Goal: Task Accomplishment & Management: Manage account settings

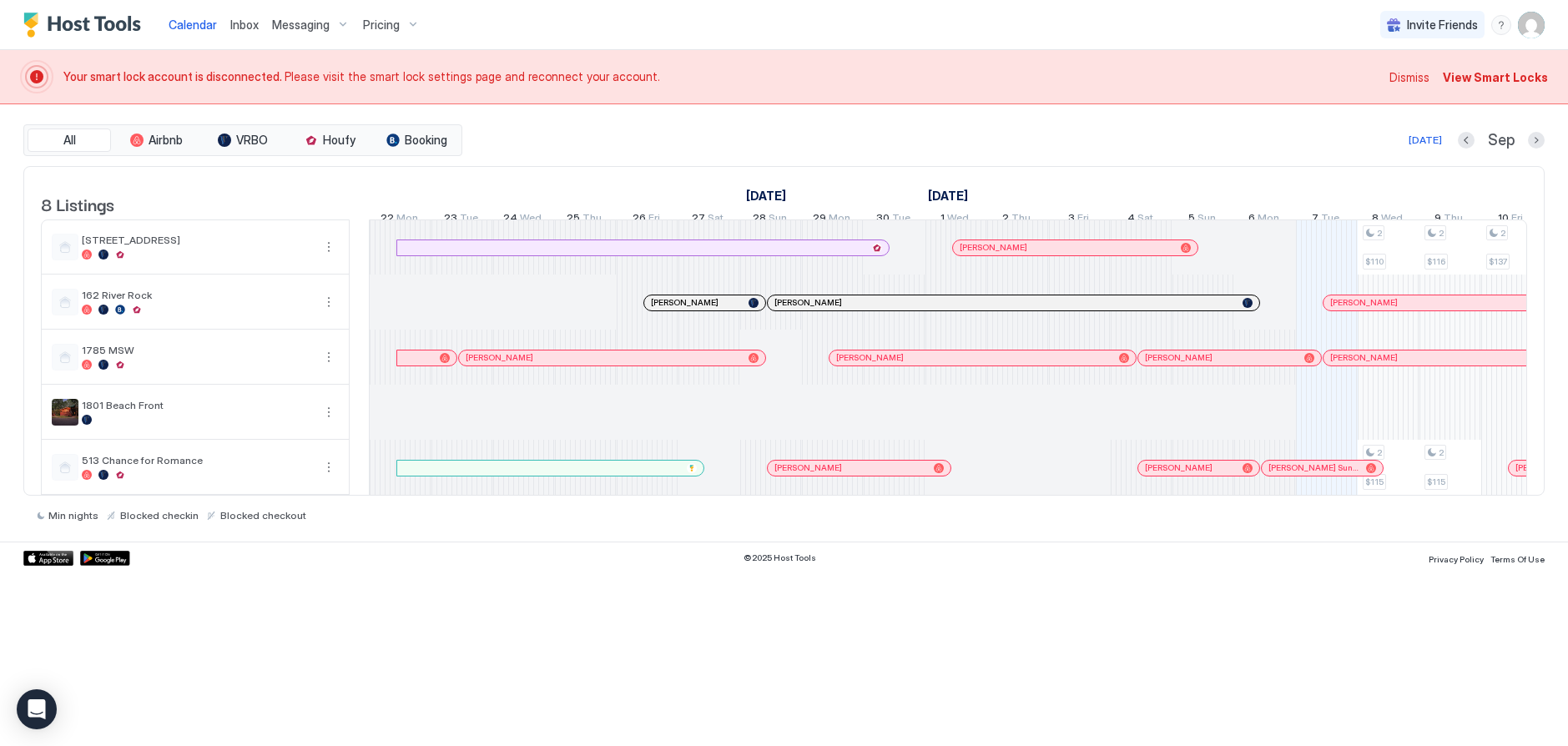
scroll to position [0, 927]
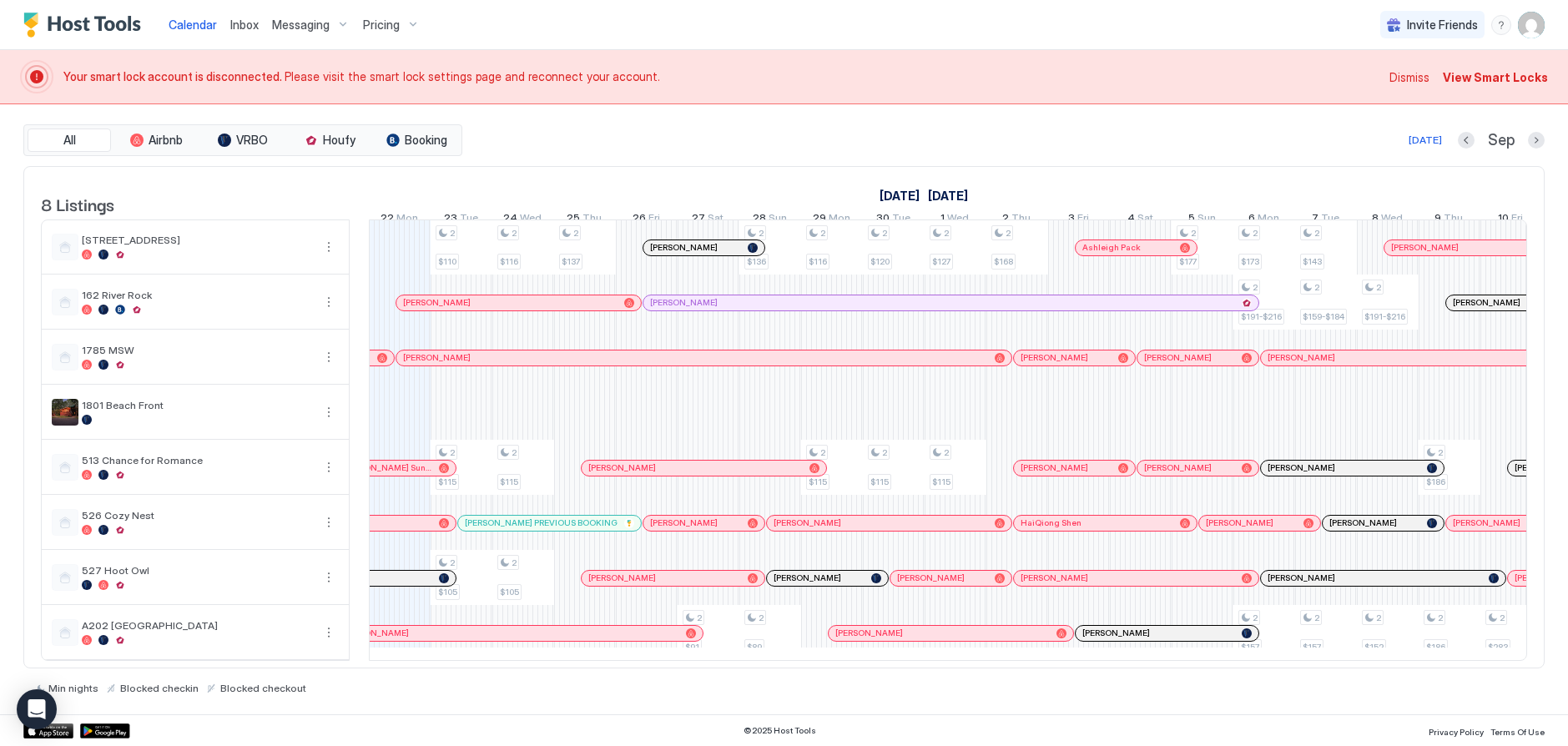
click at [1268, 79] on span "View Smart Locks" at bounding box center [1495, 77] width 105 height 17
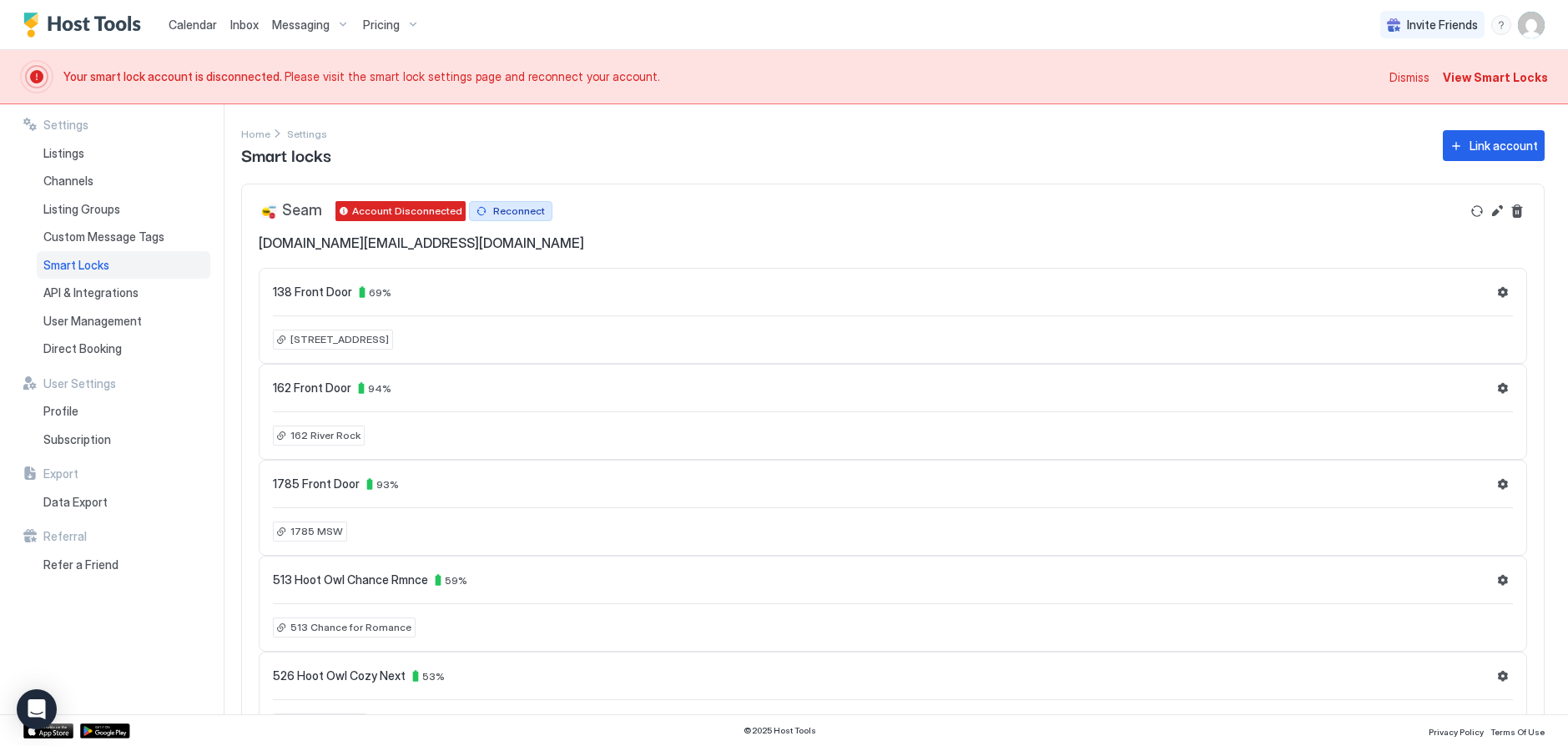
click at [501, 210] on div "Reconnect" at bounding box center [519, 212] width 52 height 15
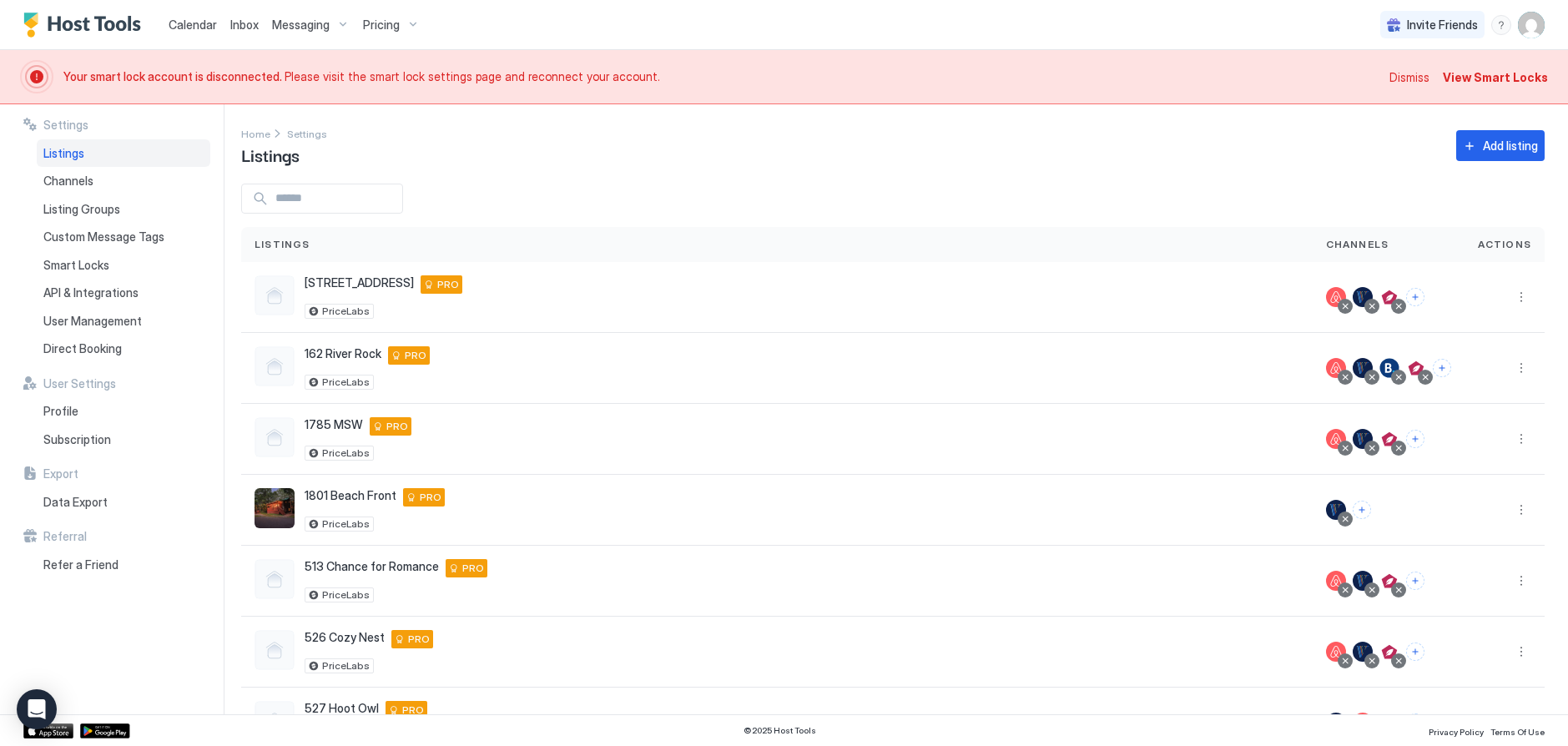
click at [195, 27] on span "Calendar" at bounding box center [193, 24] width 48 height 14
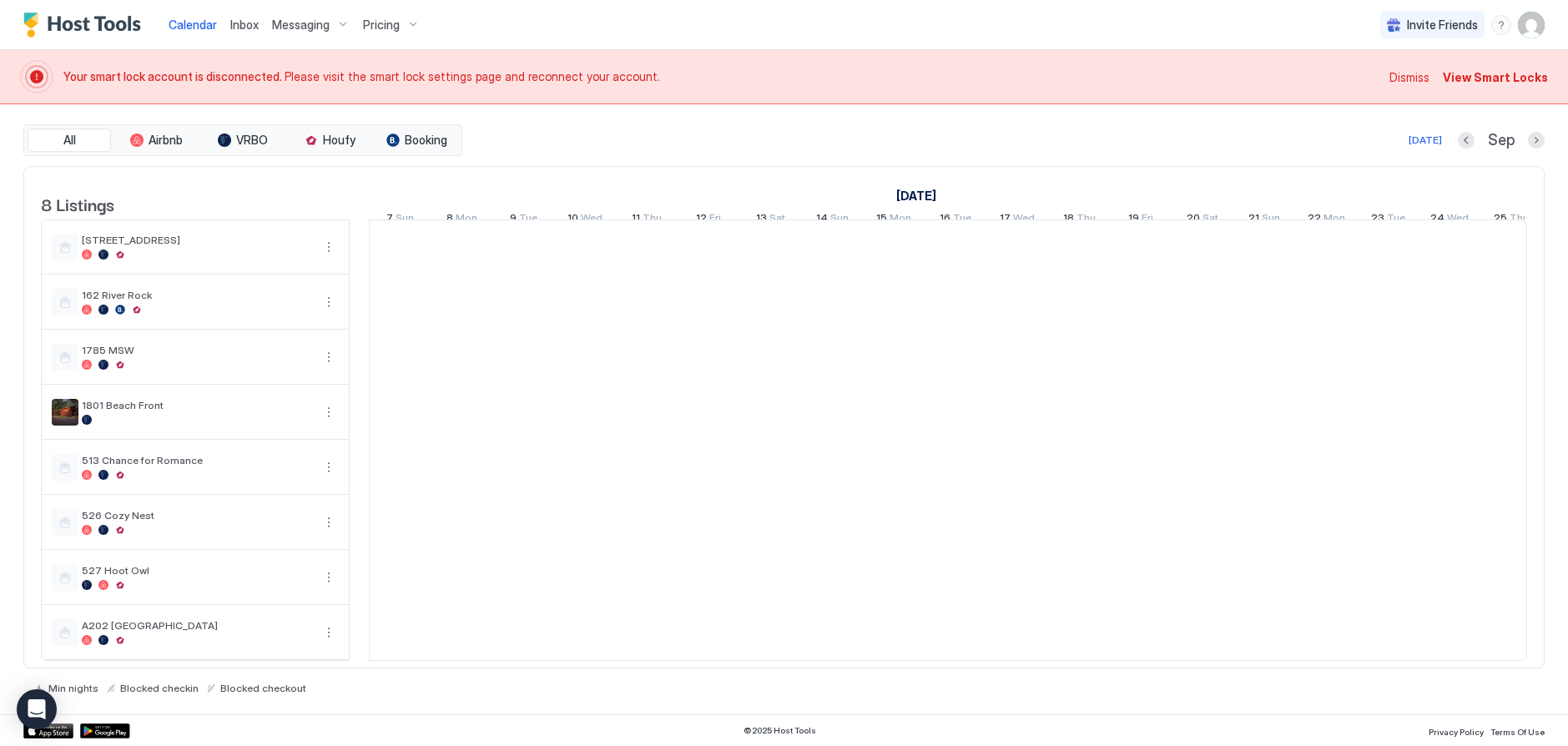
scroll to position [0, 927]
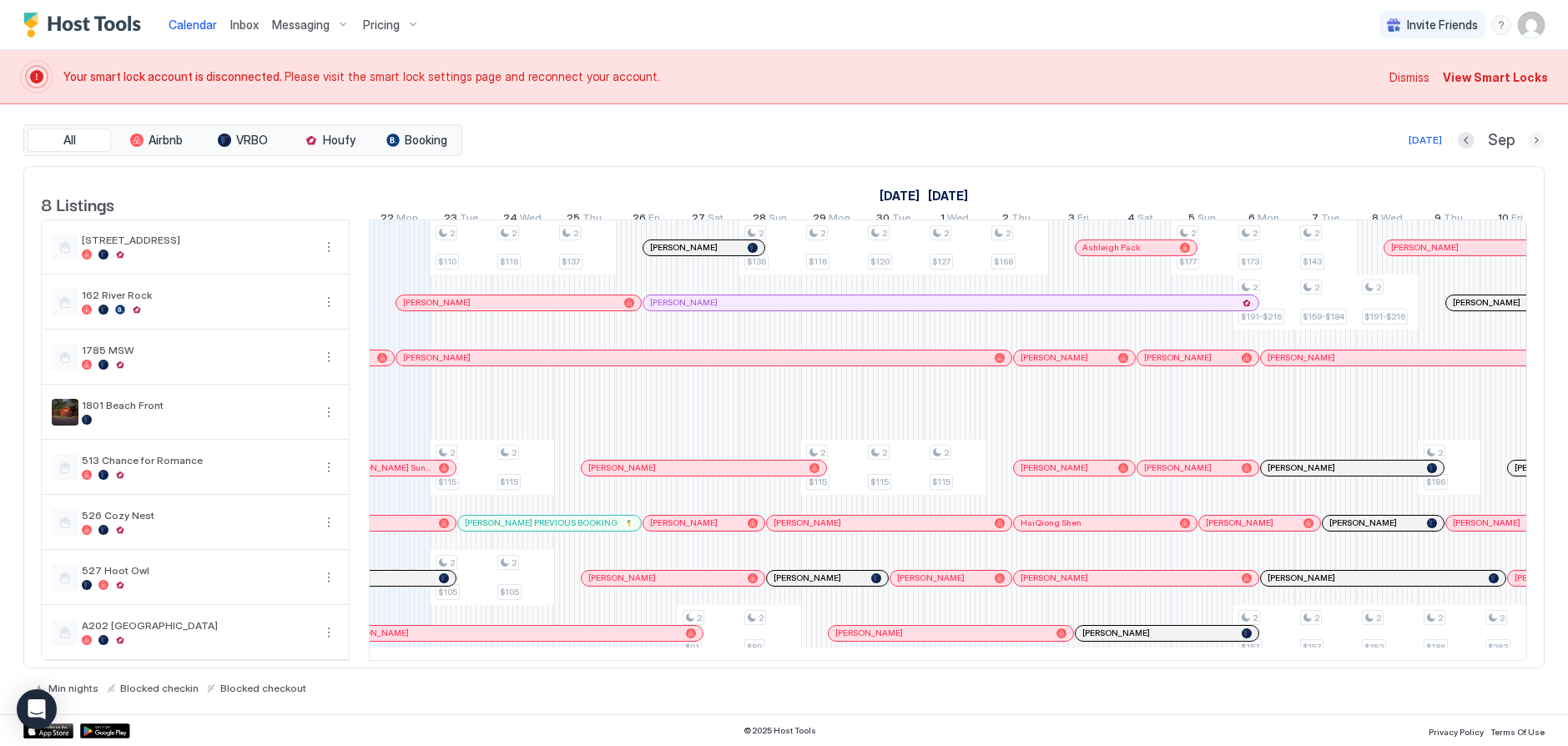
click at [1539, 138] on button "Next month" at bounding box center [1535, 140] width 16 height 16
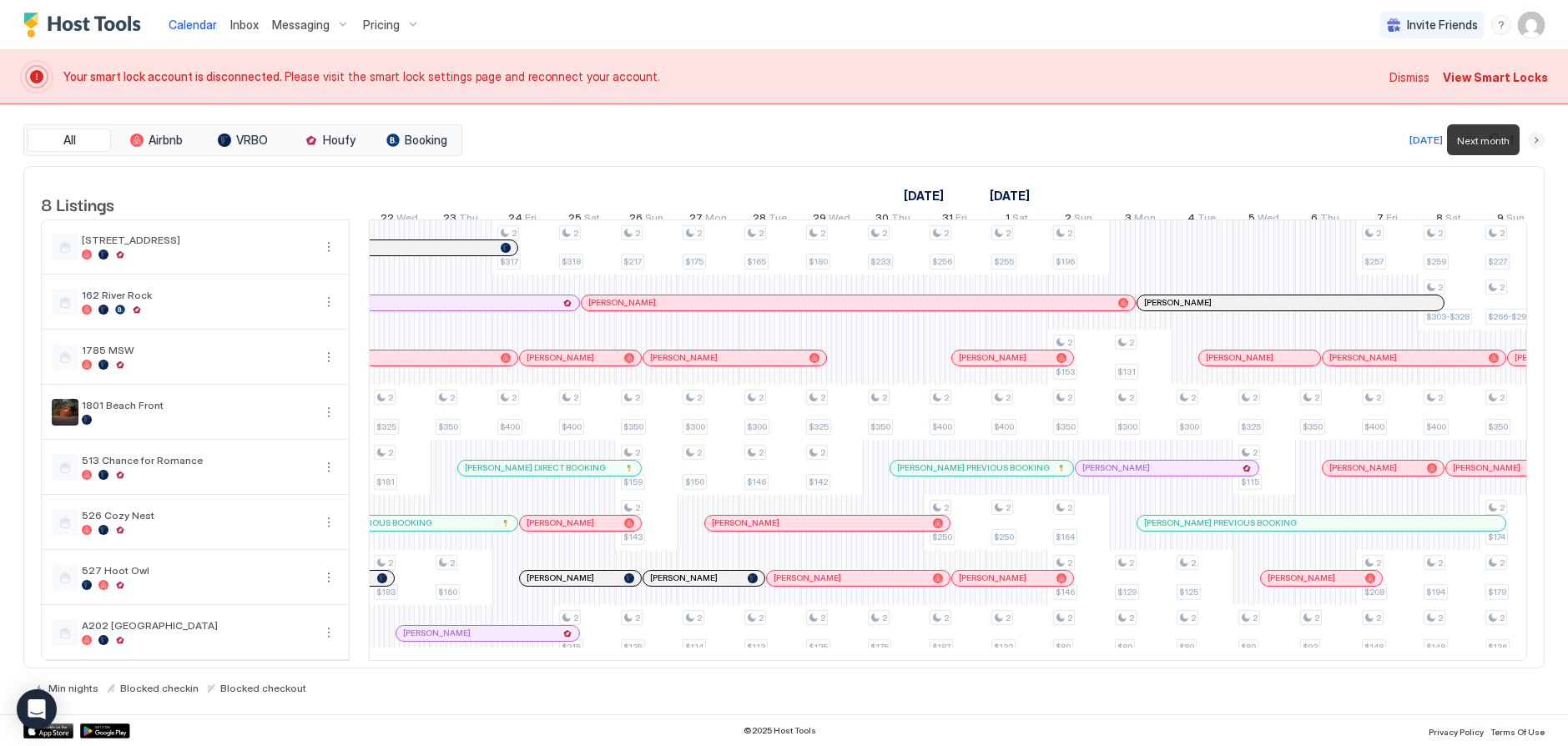
click at [1539, 138] on button "Next month" at bounding box center [1535, 140] width 16 height 16
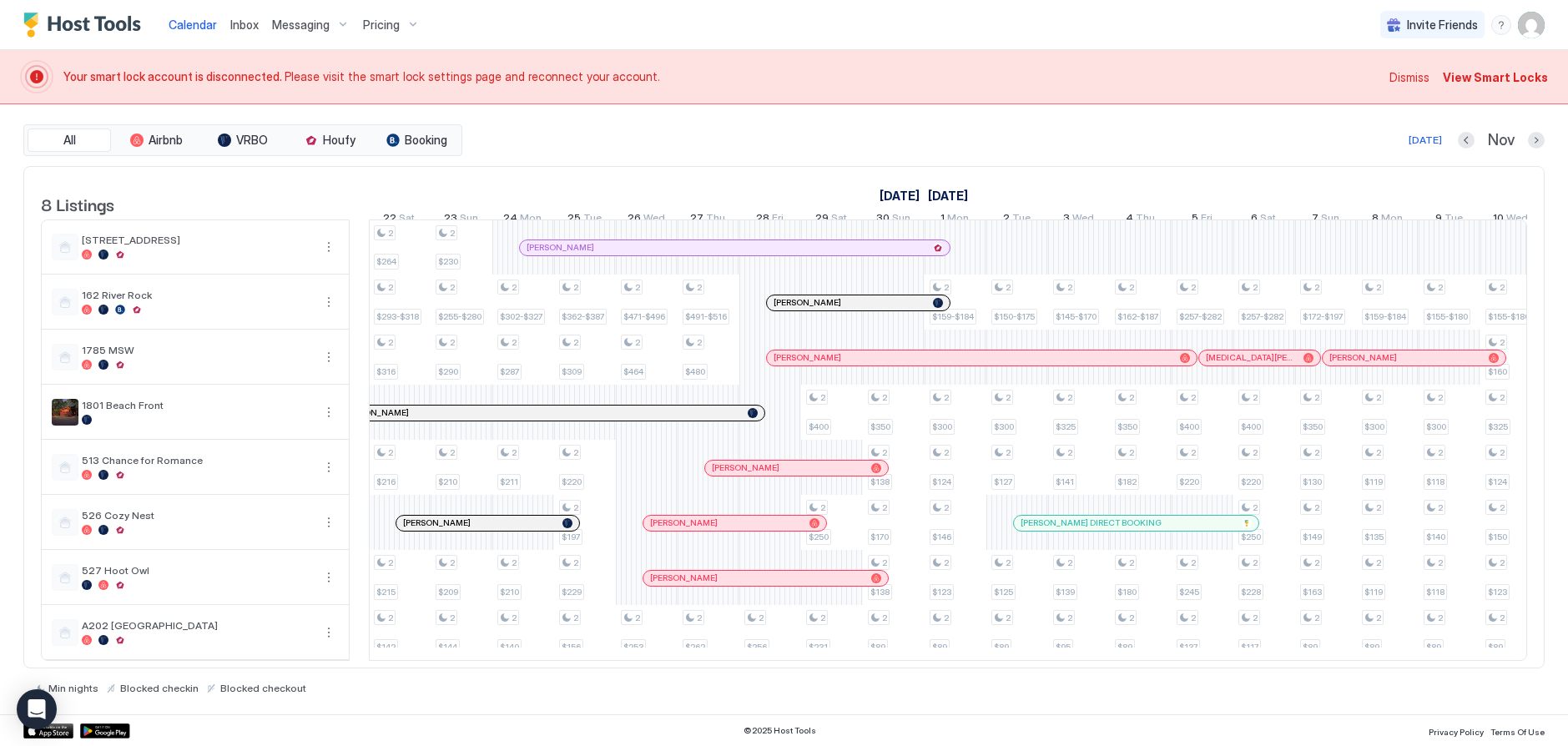
click at [1420, 78] on span "Dismiss" at bounding box center [1409, 77] width 40 height 17
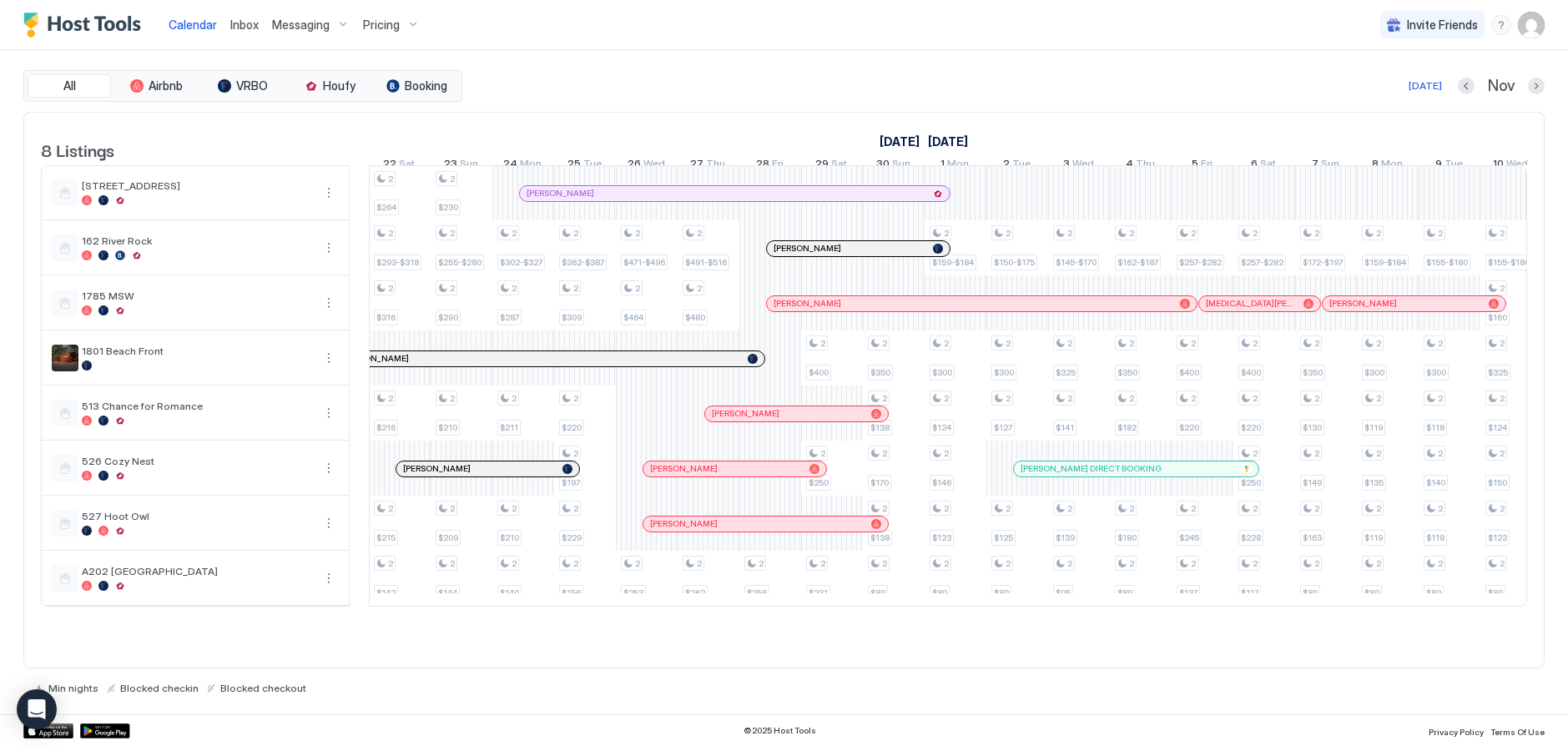
click at [399, 28] on div "Pricing" at bounding box center [391, 24] width 70 height 28
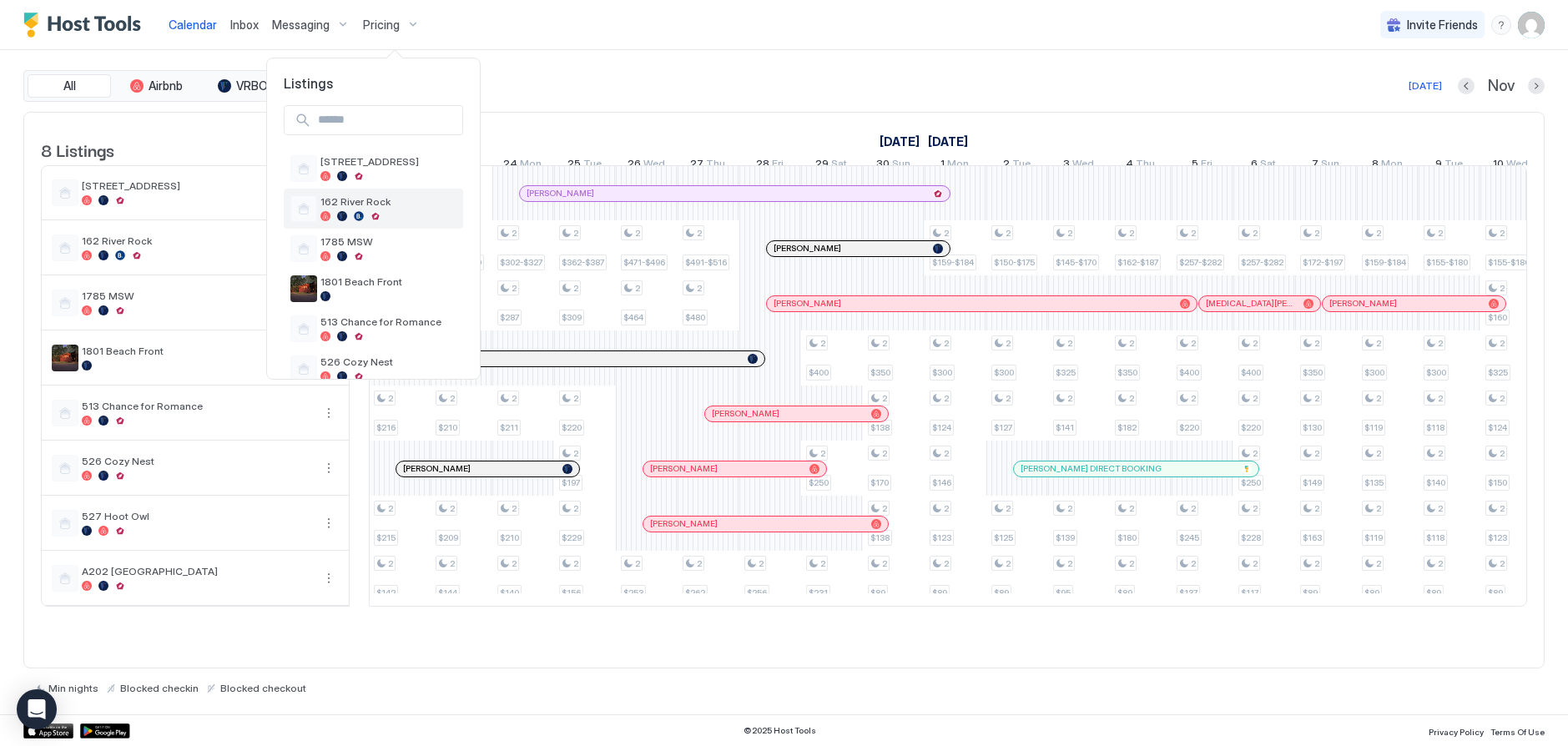
click at [353, 210] on div "162 River Rock" at bounding box center [388, 208] width 136 height 26
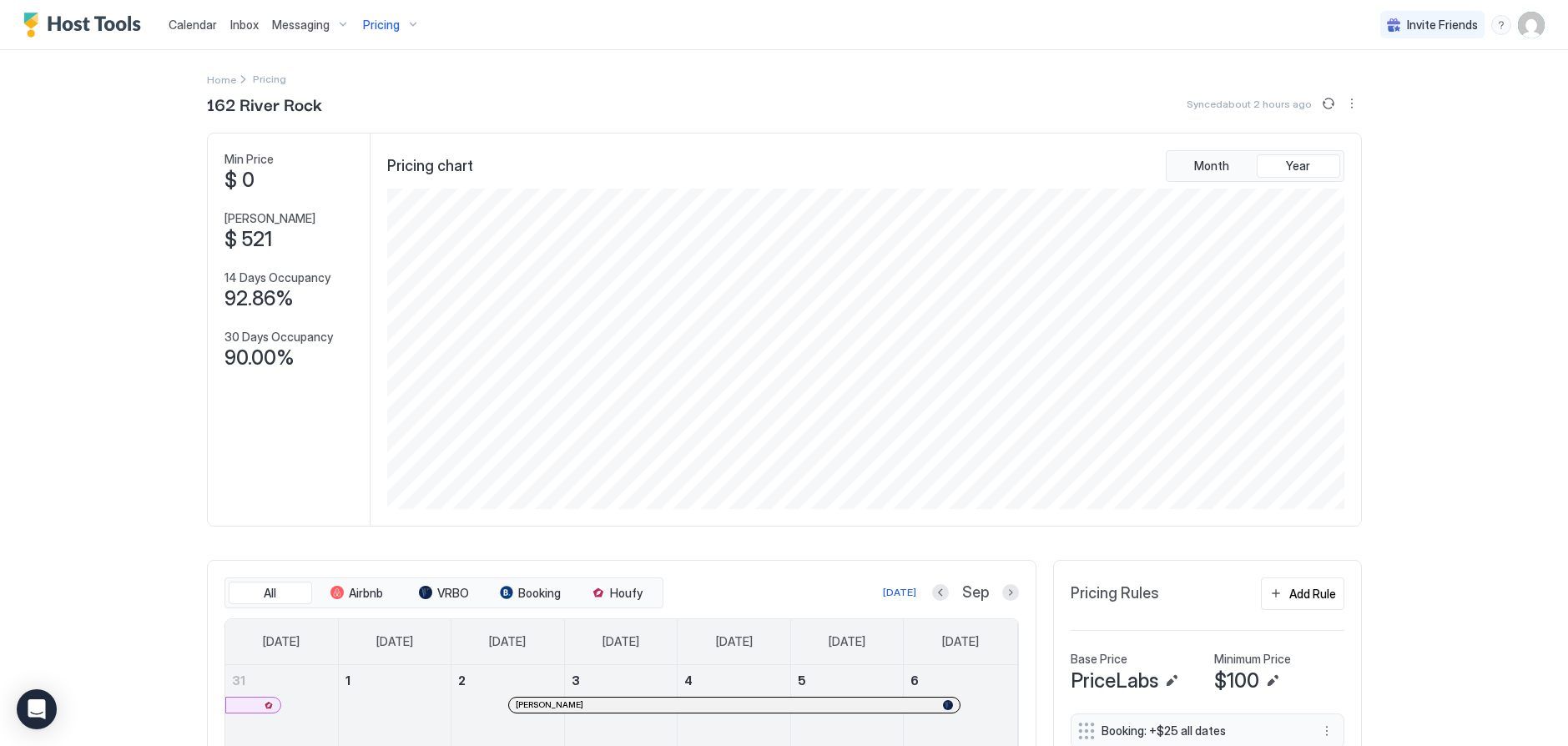
scroll to position [334, 0]
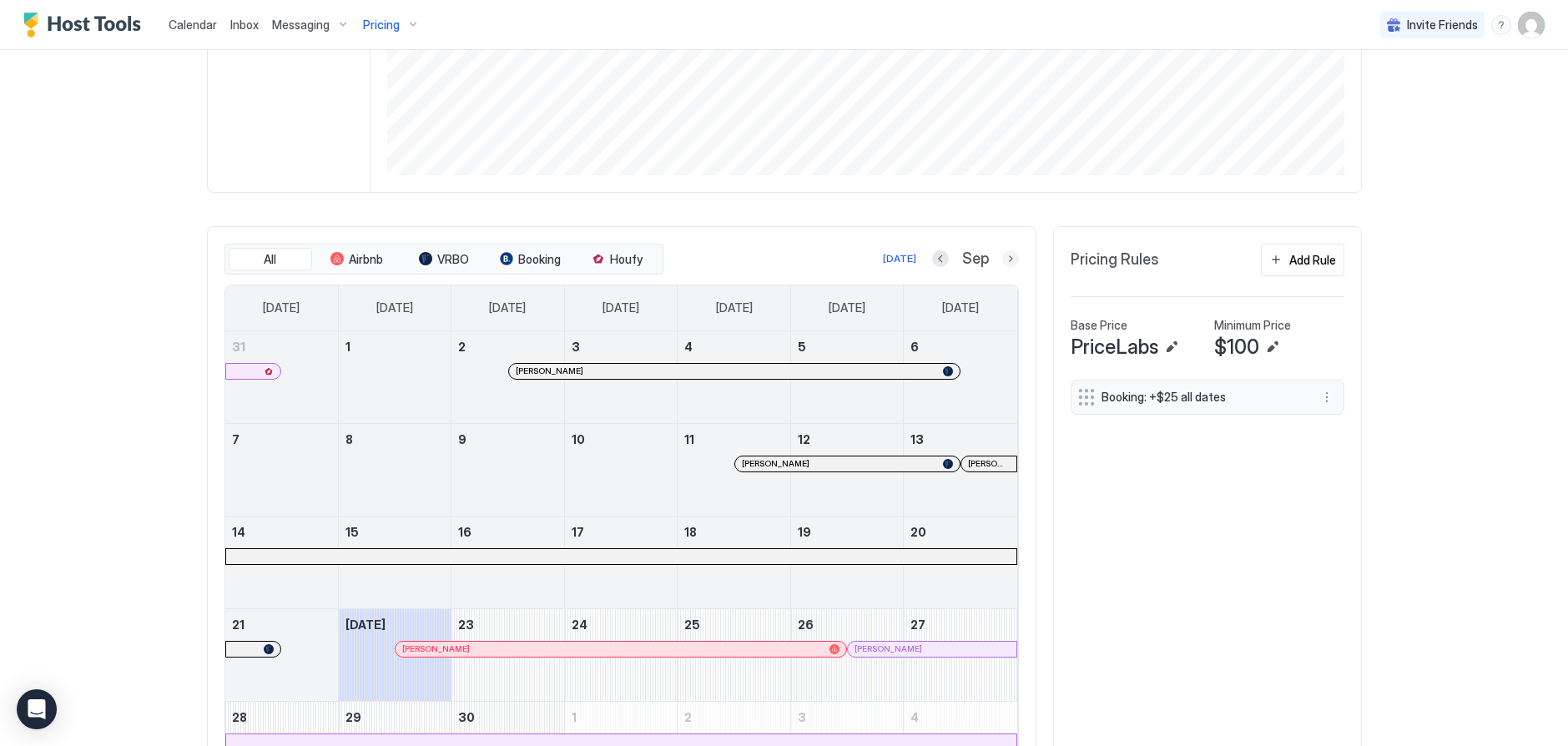
click at [1002, 256] on button "Next month" at bounding box center [1010, 258] width 16 height 16
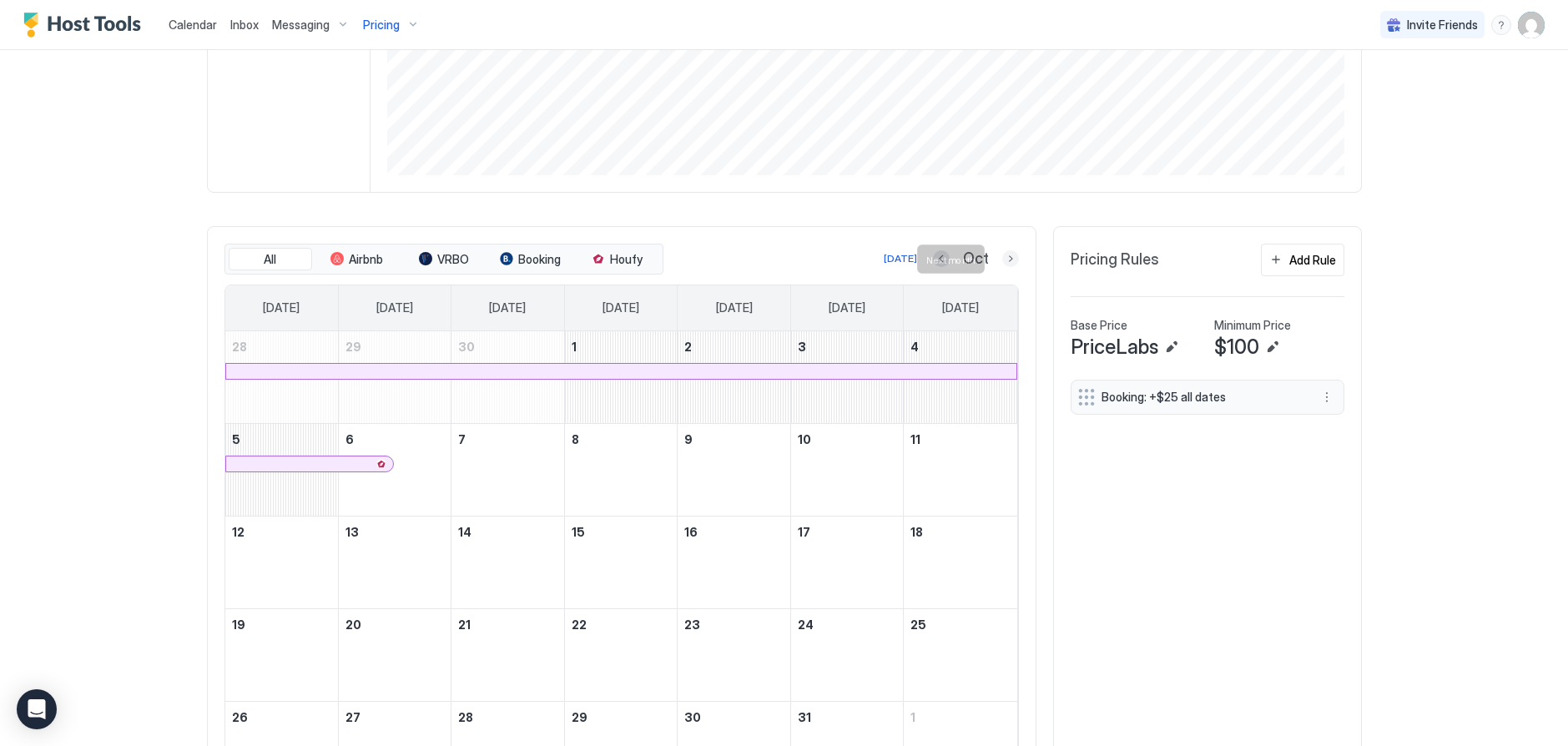
click at [1002, 256] on button "Next month" at bounding box center [1010, 258] width 16 height 16
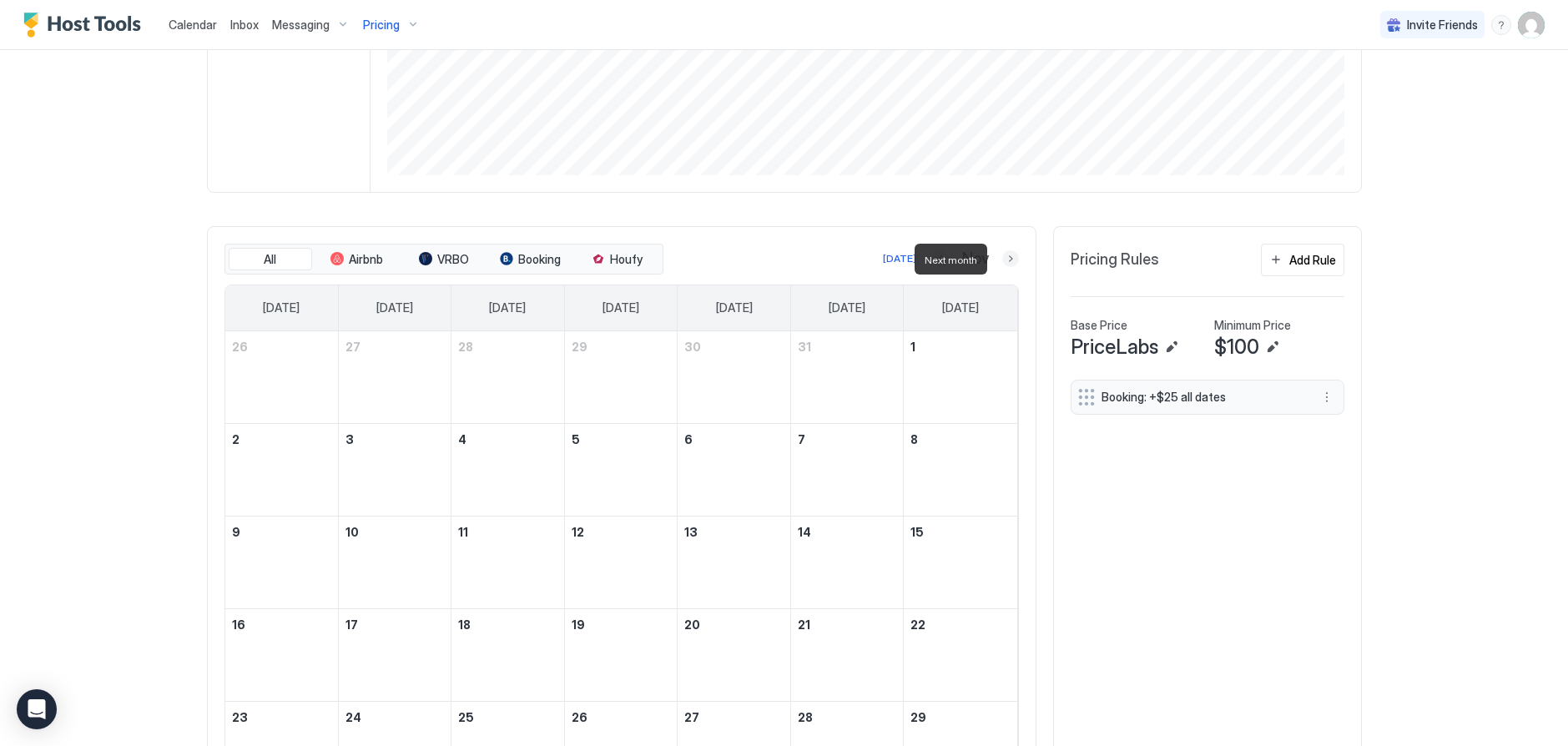
click at [1002, 256] on button "Next month" at bounding box center [1010, 258] width 16 height 16
click at [1002, 255] on button "Next month" at bounding box center [1010, 258] width 16 height 16
click at [1002, 260] on button "Next month" at bounding box center [1010, 258] width 16 height 16
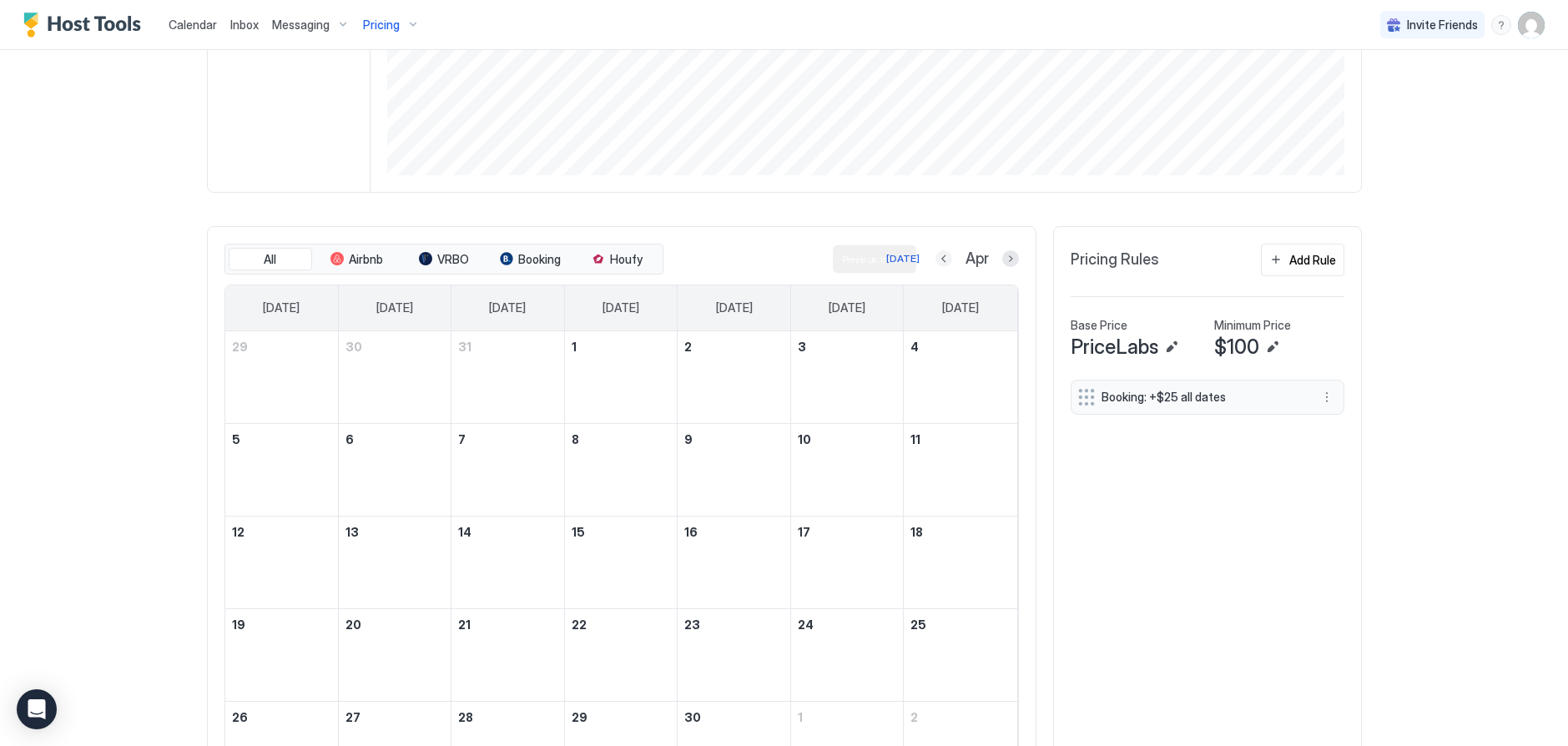
click at [936, 256] on button "Previous month" at bounding box center [943, 258] width 16 height 16
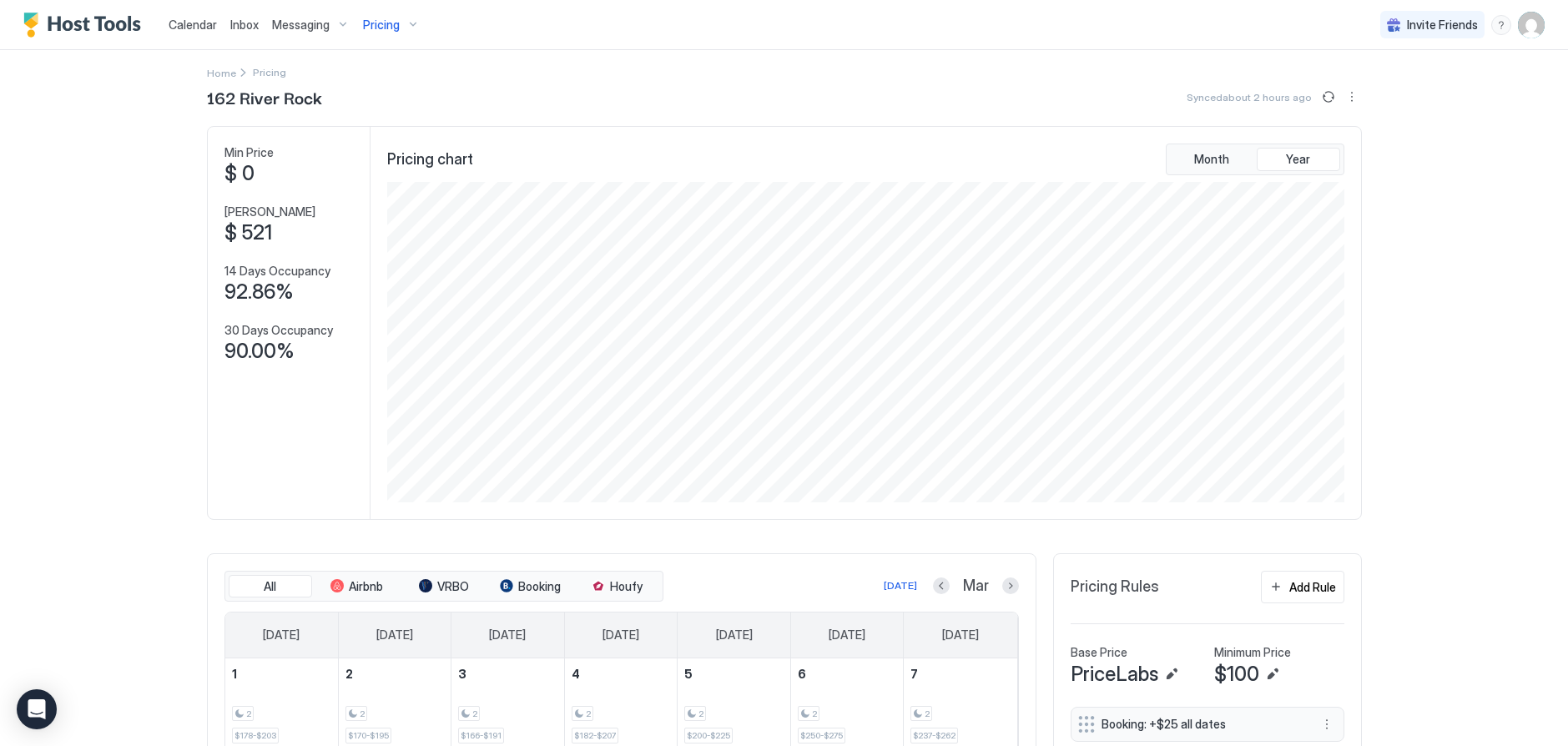
scroll to position [0, 0]
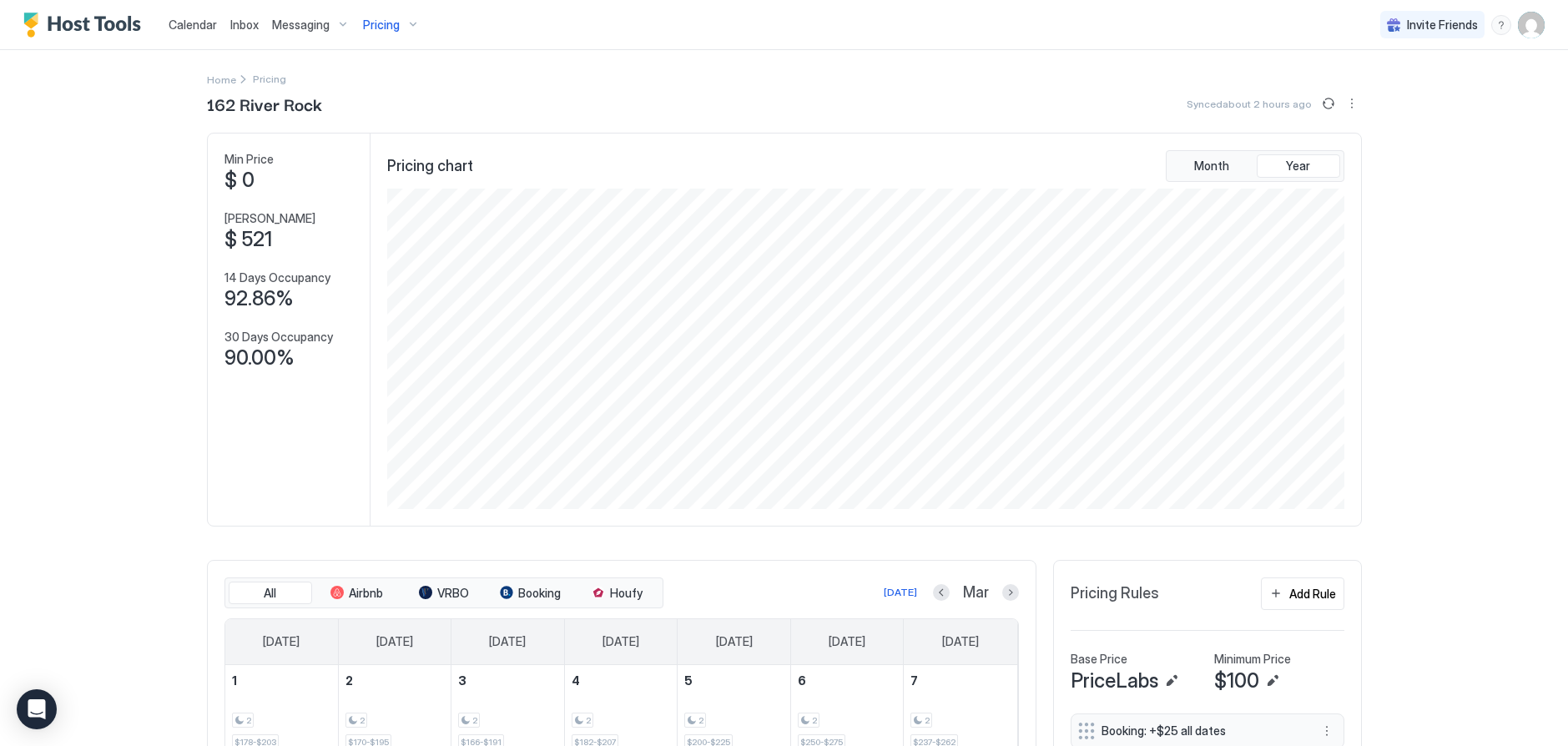
click at [181, 25] on span "Calendar" at bounding box center [193, 24] width 48 height 14
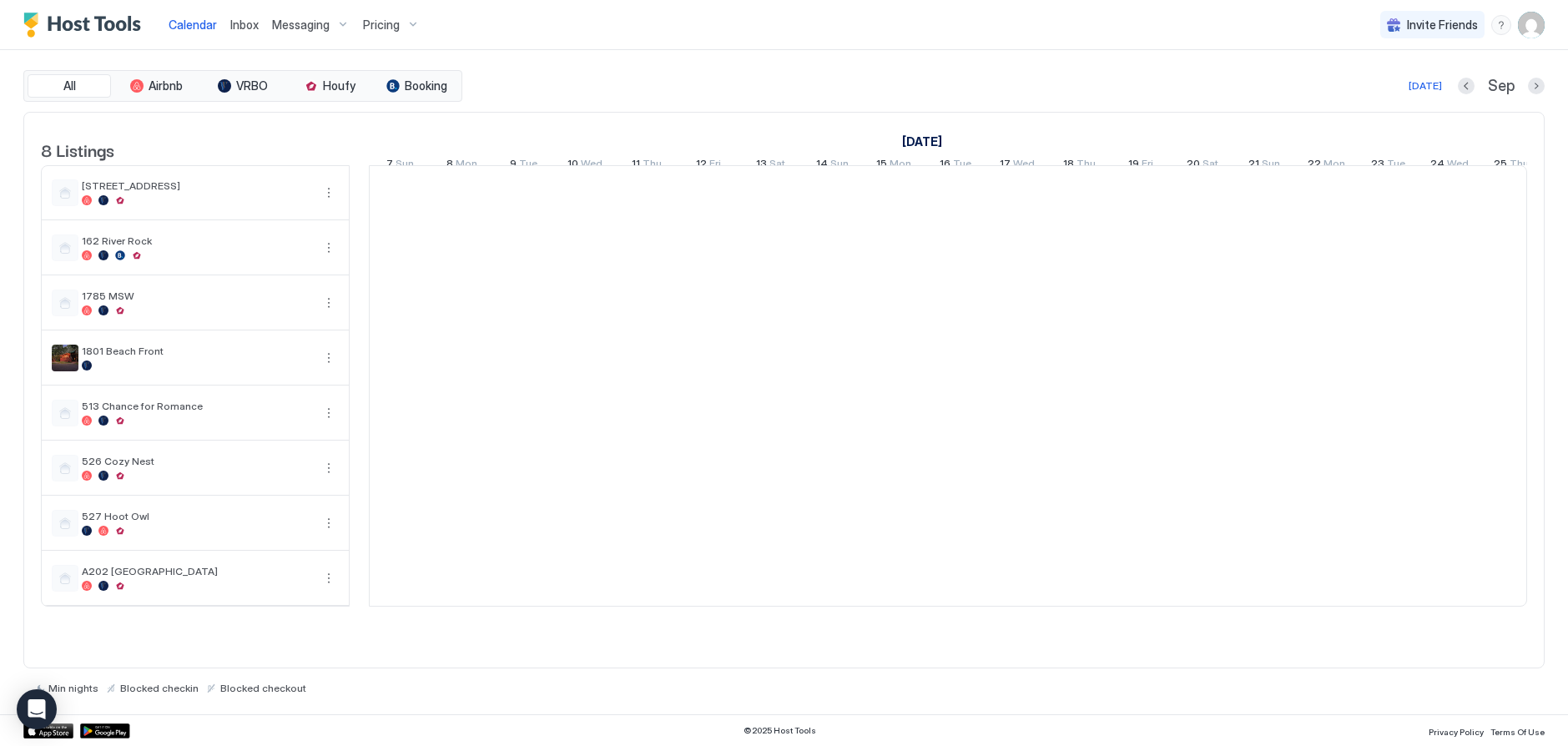
scroll to position [0, 927]
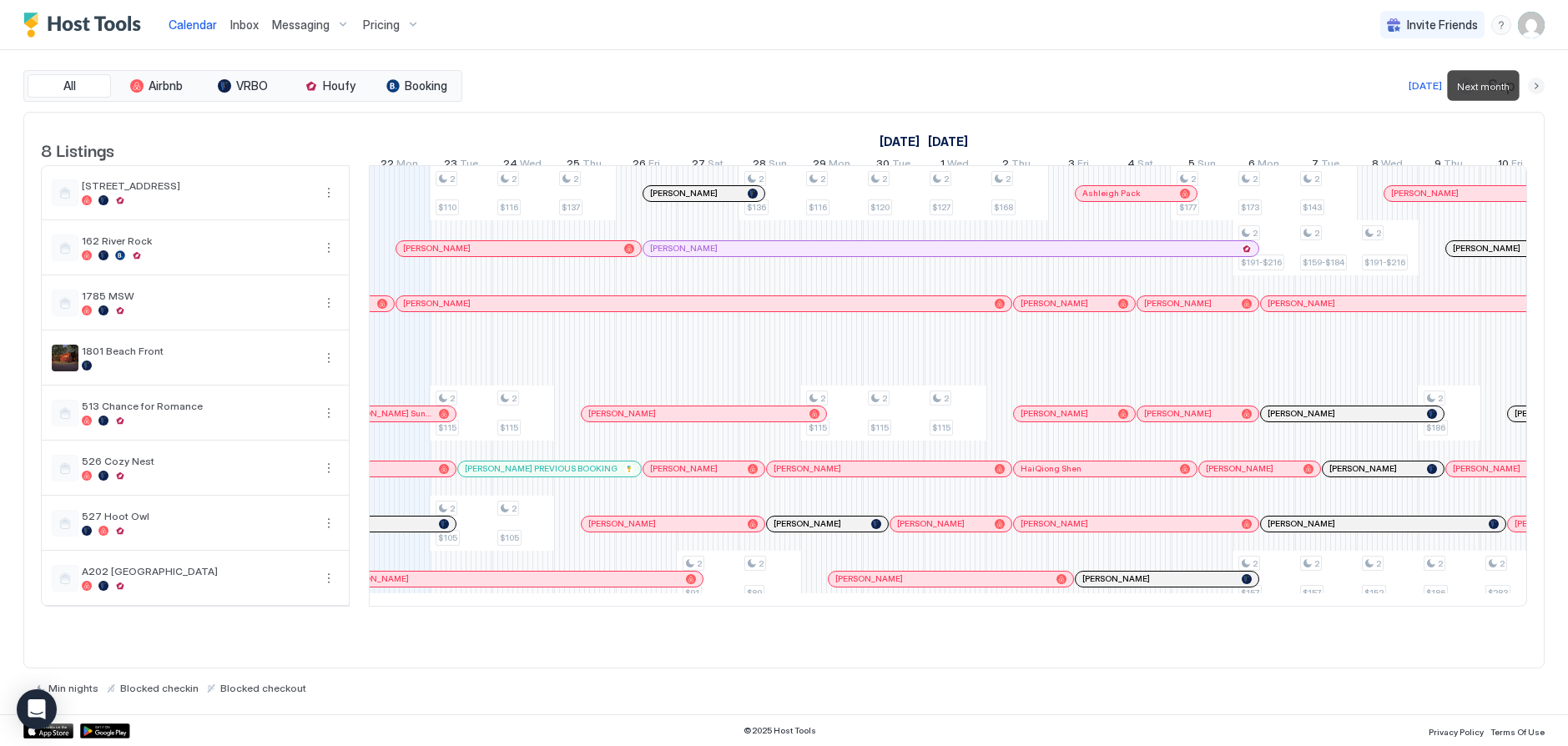
click at [1537, 85] on button "Next month" at bounding box center [1535, 86] width 16 height 16
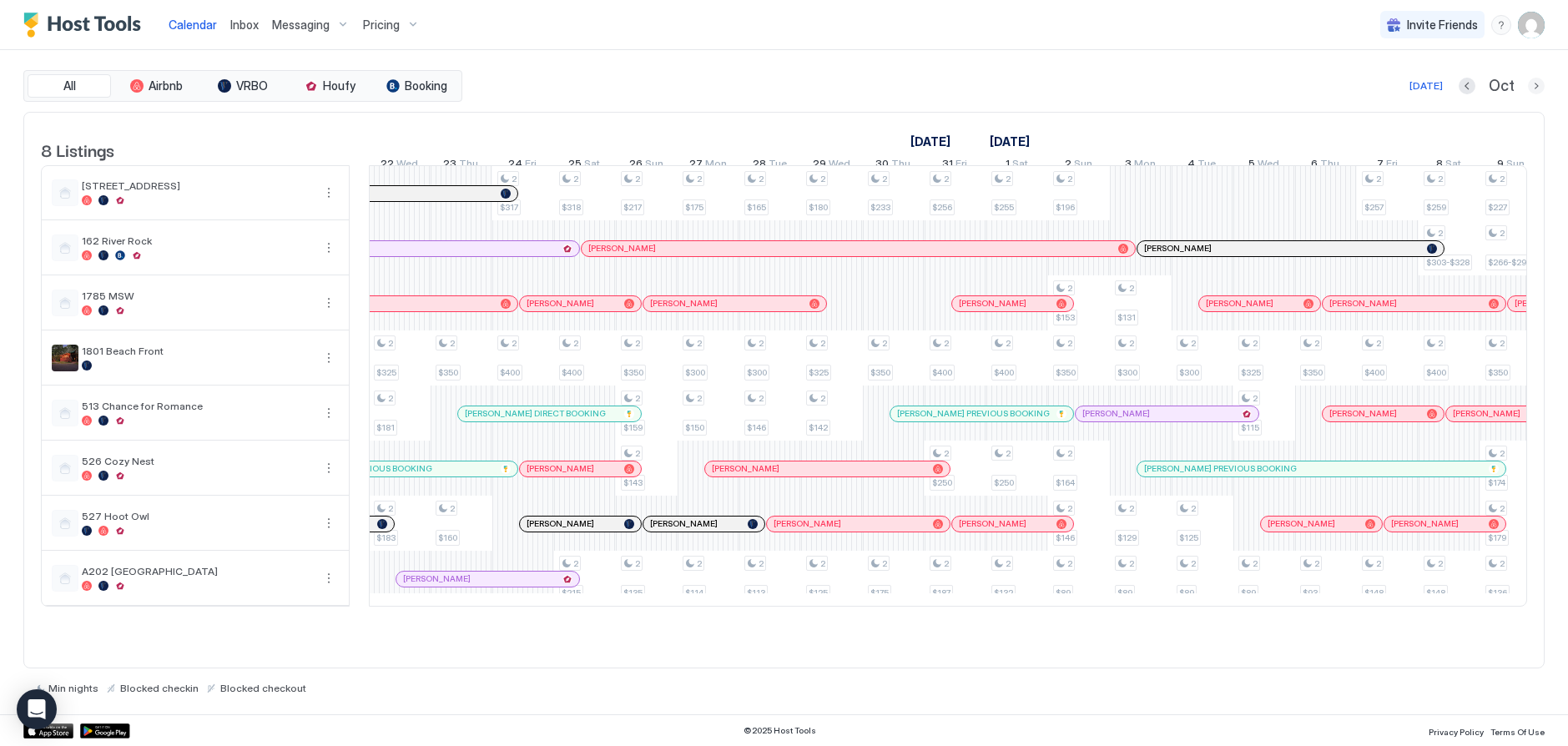
click at [1532, 85] on button "Next month" at bounding box center [1535, 86] width 16 height 16
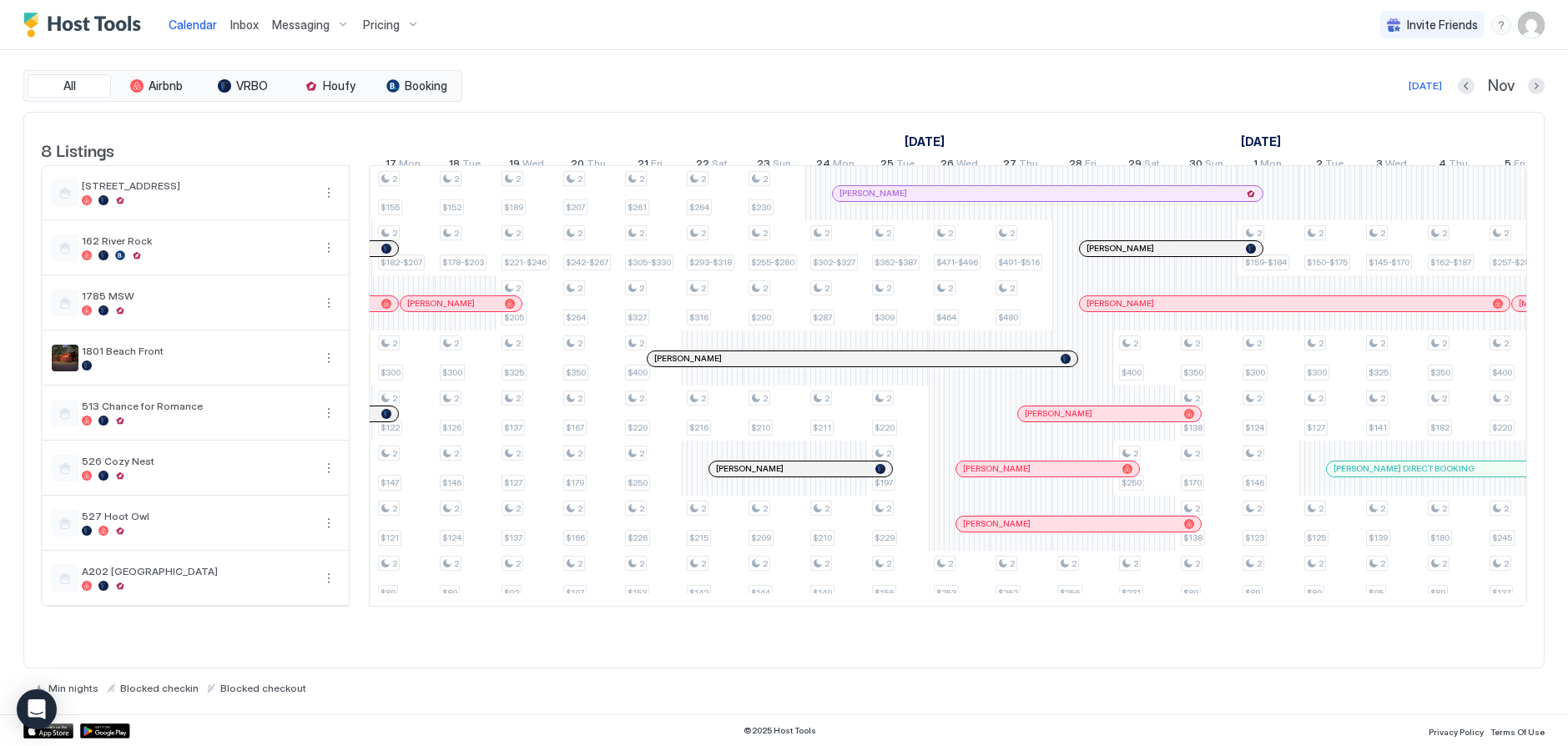
scroll to position [0, 1081]
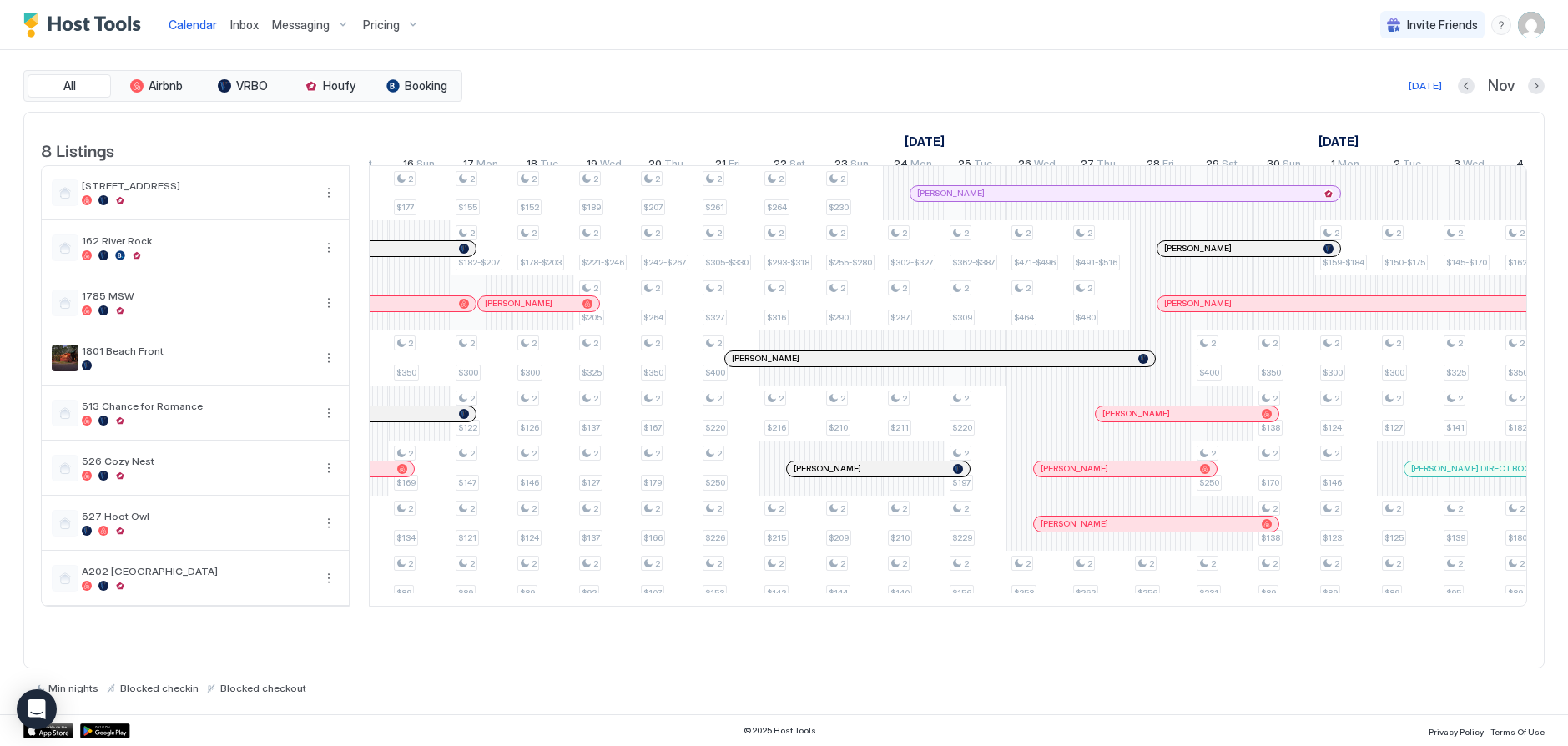
click at [398, 21] on div "Pricing" at bounding box center [391, 24] width 70 height 28
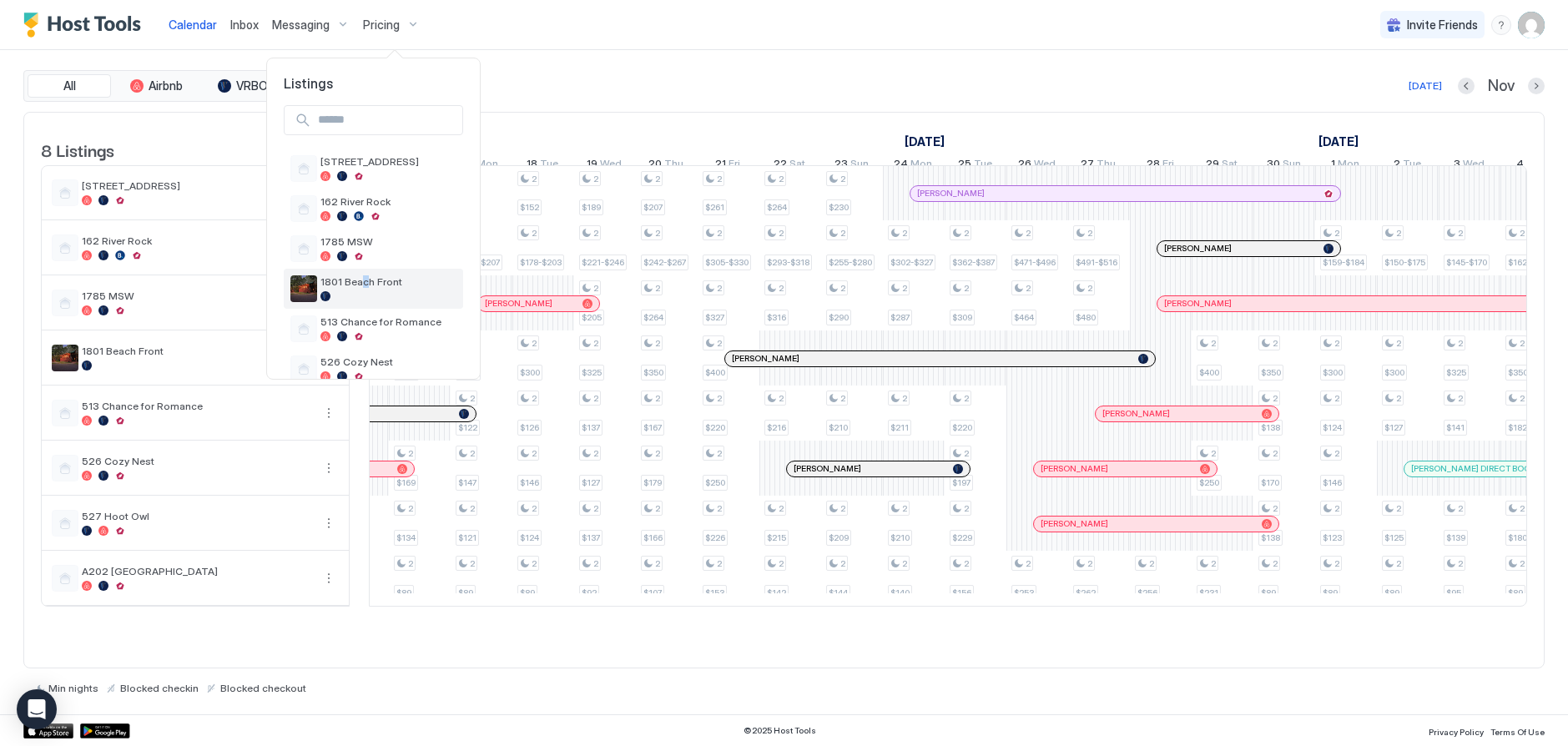
click at [362, 287] on span "1801 Beach Front" at bounding box center [388, 281] width 136 height 13
click at [335, 285] on span "1801 Beach Front" at bounding box center [388, 281] width 136 height 13
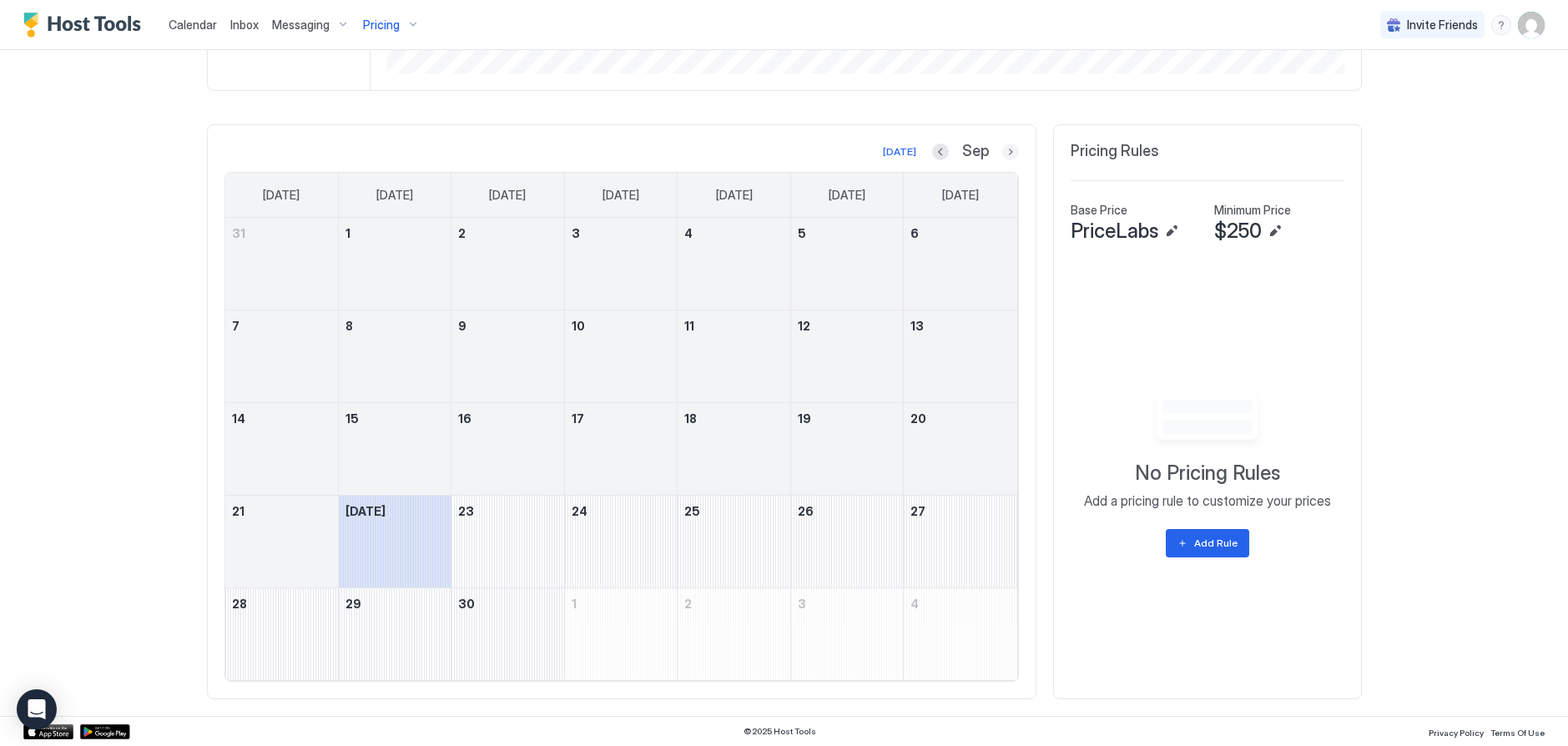
click at [1005, 153] on button "Next month" at bounding box center [1010, 151] width 16 height 16
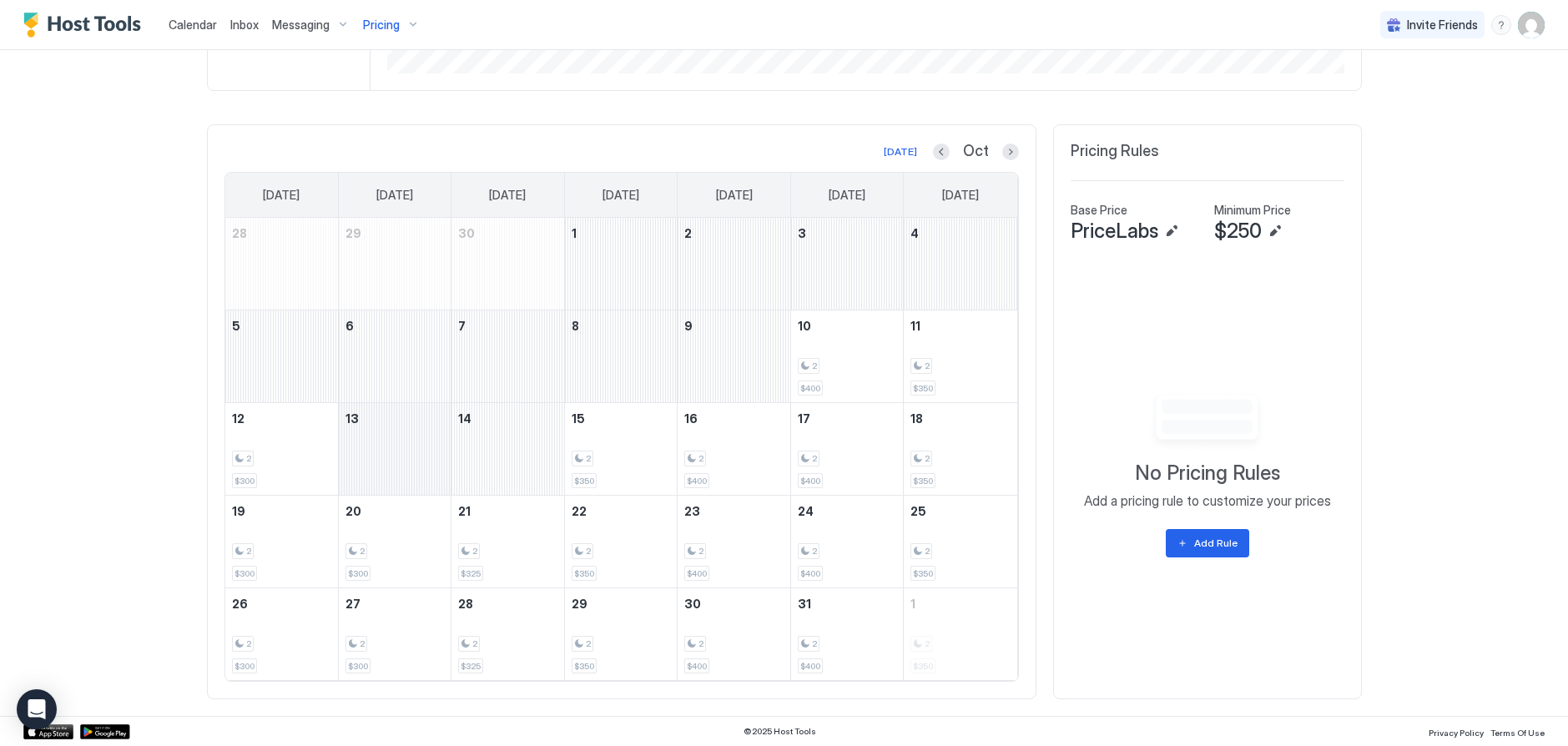
click at [399, 446] on div "October 13, 2025" at bounding box center [395, 449] width 113 height 91
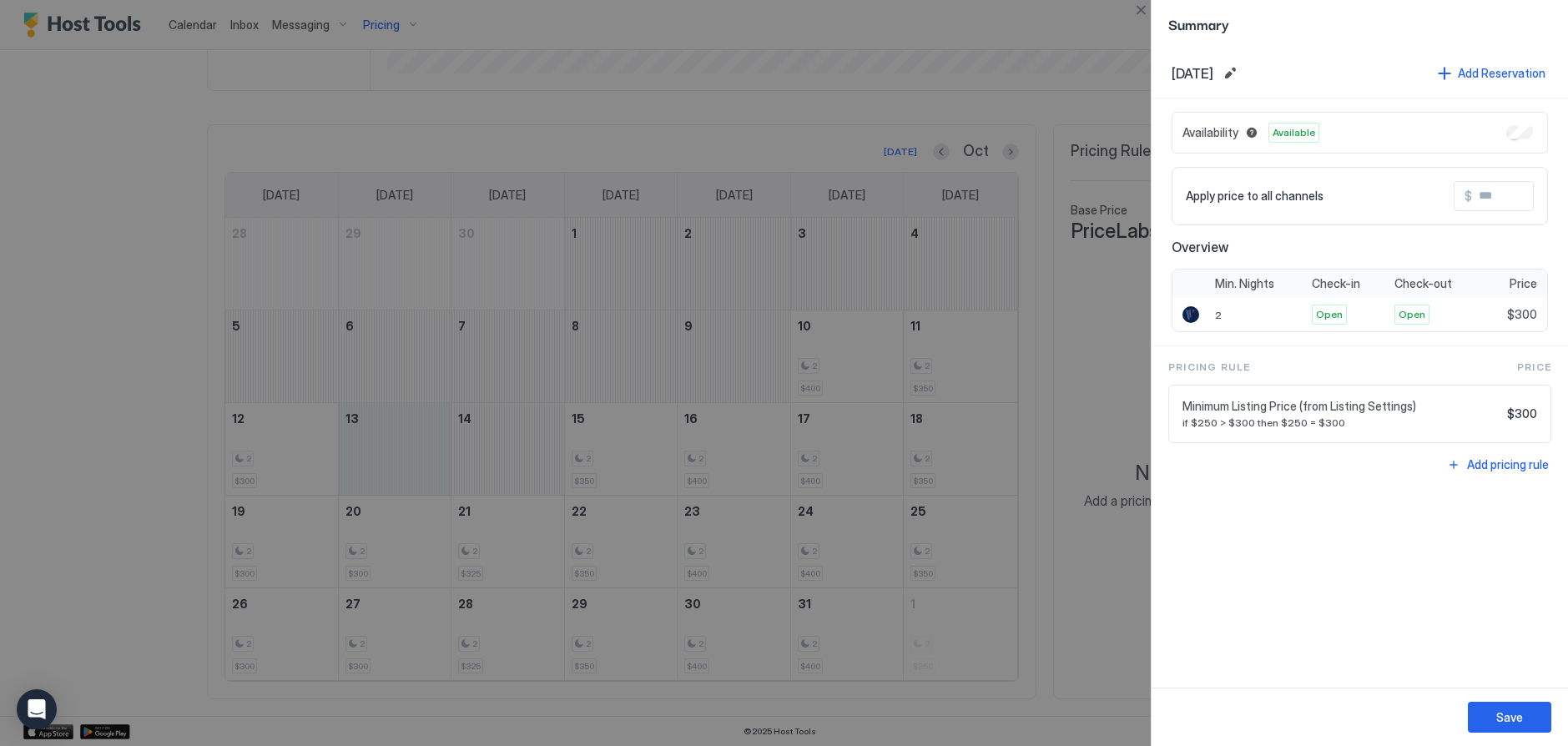
click at [507, 444] on div at bounding box center [784, 373] width 1568 height 746
click at [1145, 13] on button "Close" at bounding box center [1141, 10] width 20 height 20
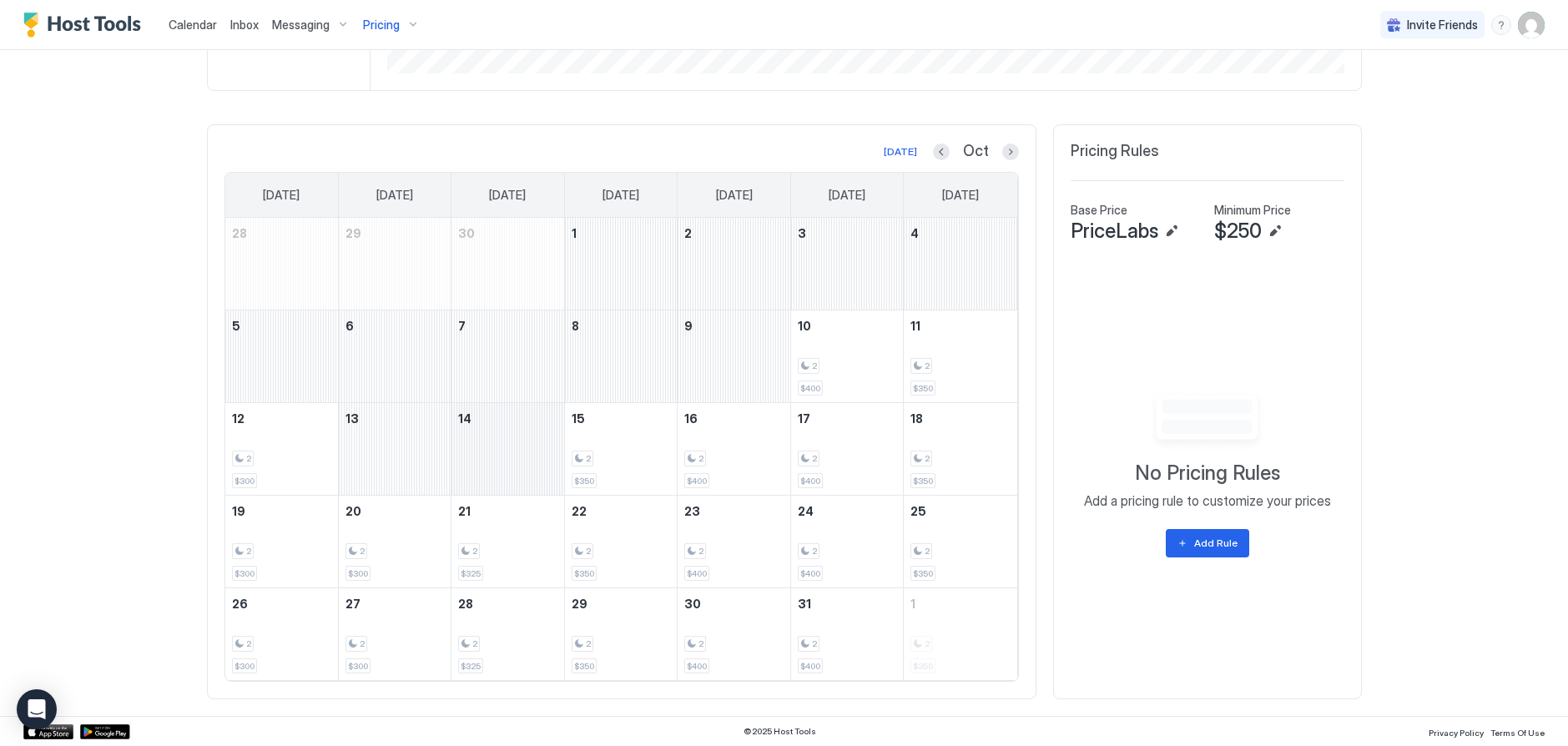
click at [510, 456] on div "October 14, 2025" at bounding box center [507, 449] width 113 height 91
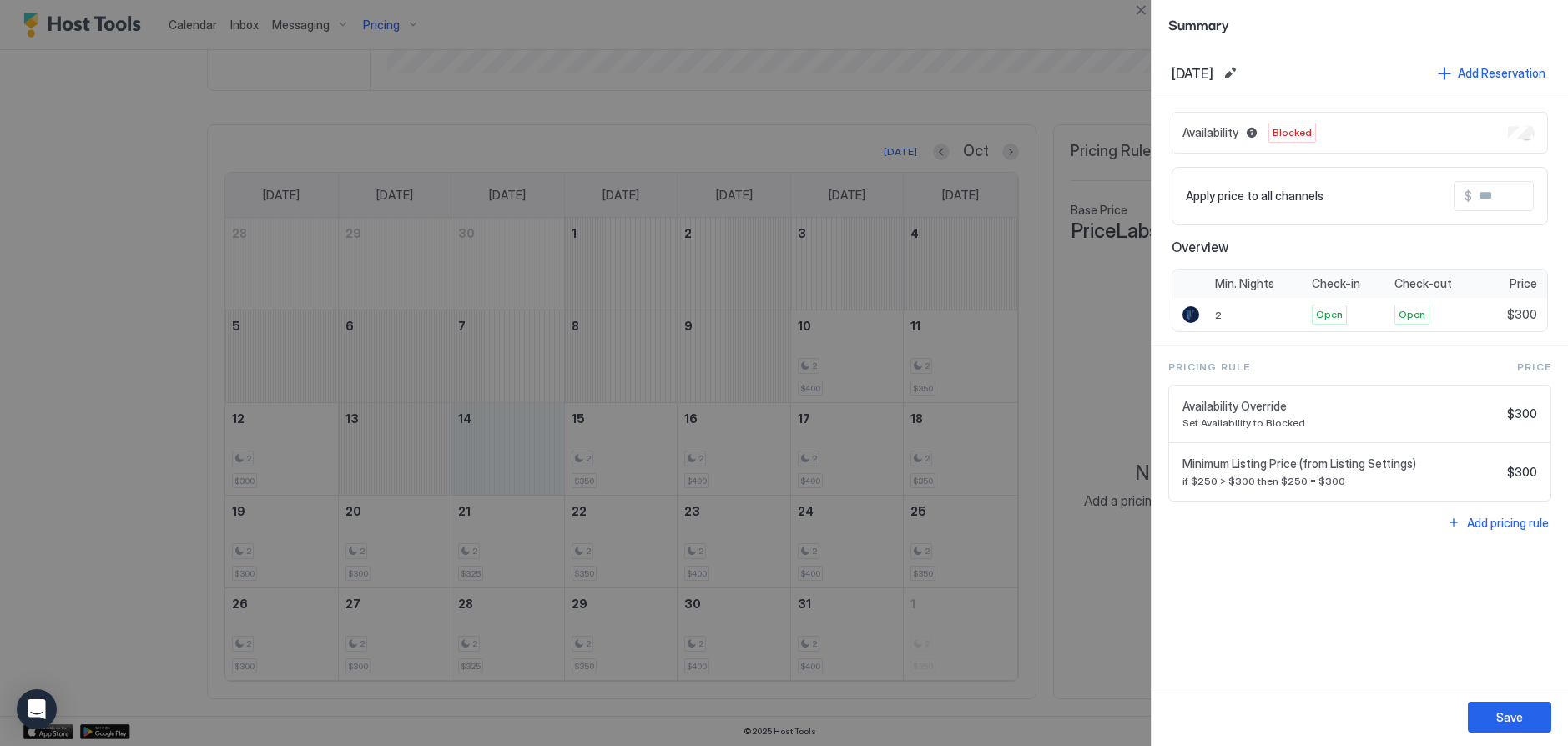
click at [631, 447] on div at bounding box center [784, 373] width 1568 height 746
click at [630, 447] on div at bounding box center [784, 373] width 1568 height 746
click at [1138, 10] on button "Close" at bounding box center [1141, 10] width 20 height 20
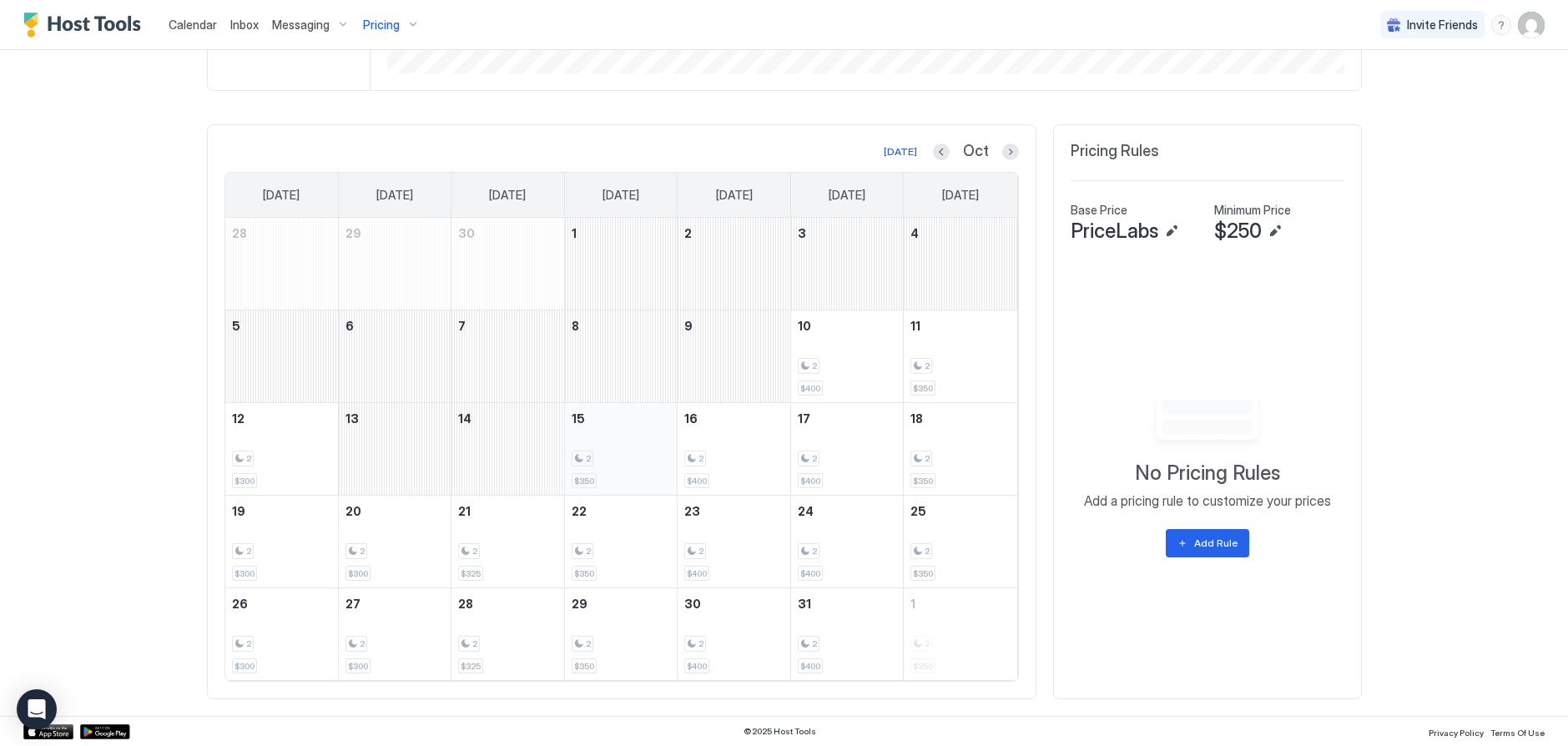
click at [618, 462] on div "2" at bounding box center [621, 458] width 99 height 15
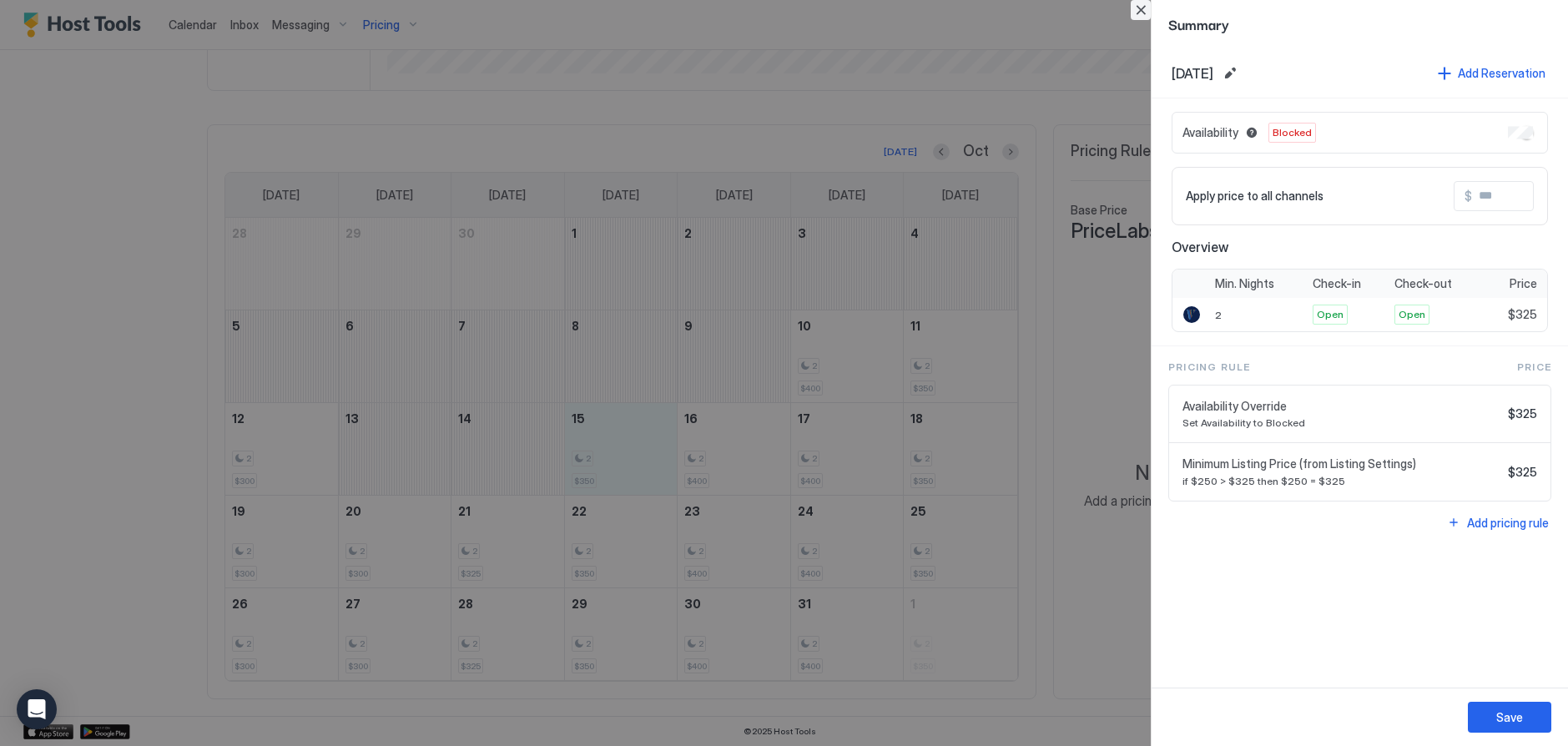
click at [1142, 4] on button "Close" at bounding box center [1141, 10] width 20 height 20
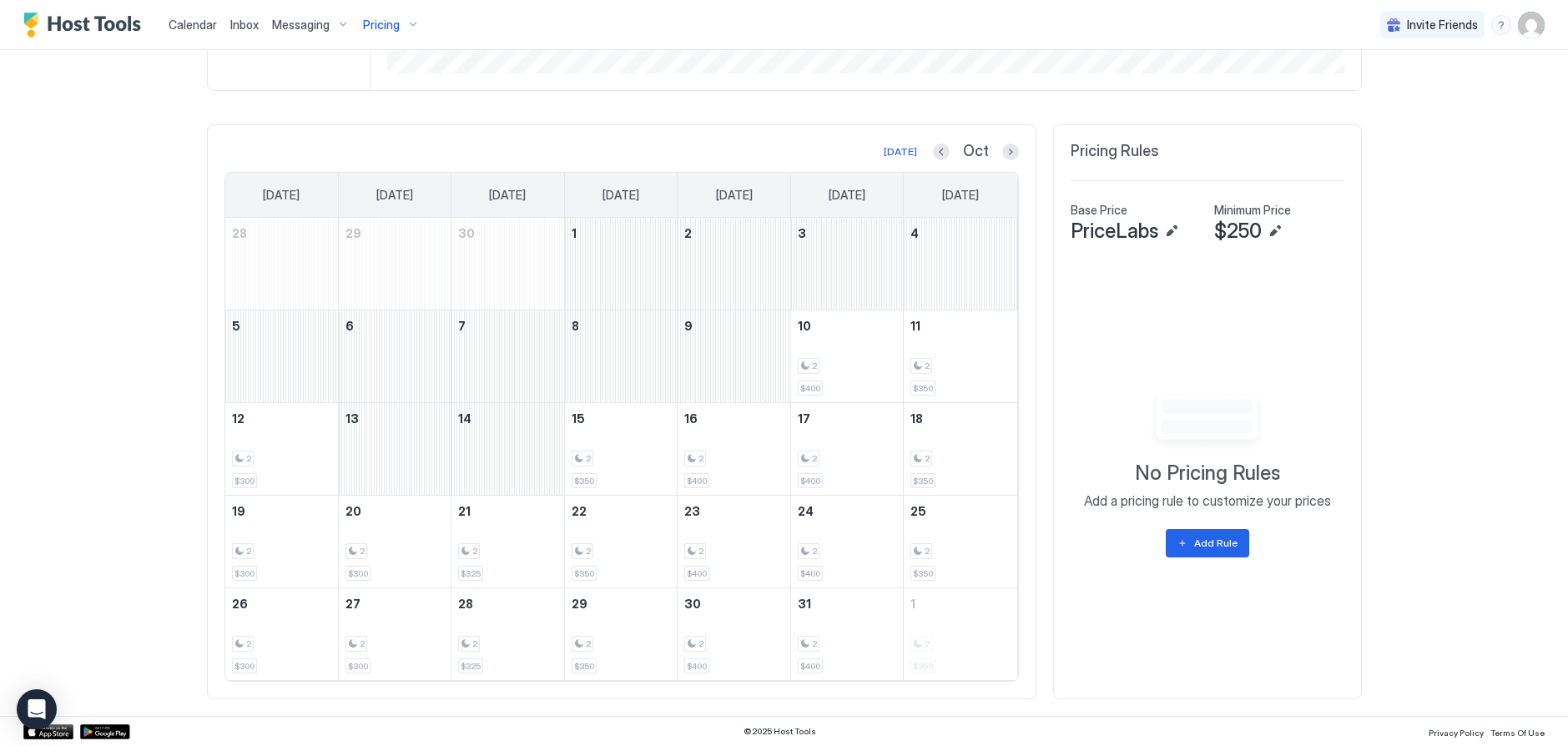
scroll to position [269, 0]
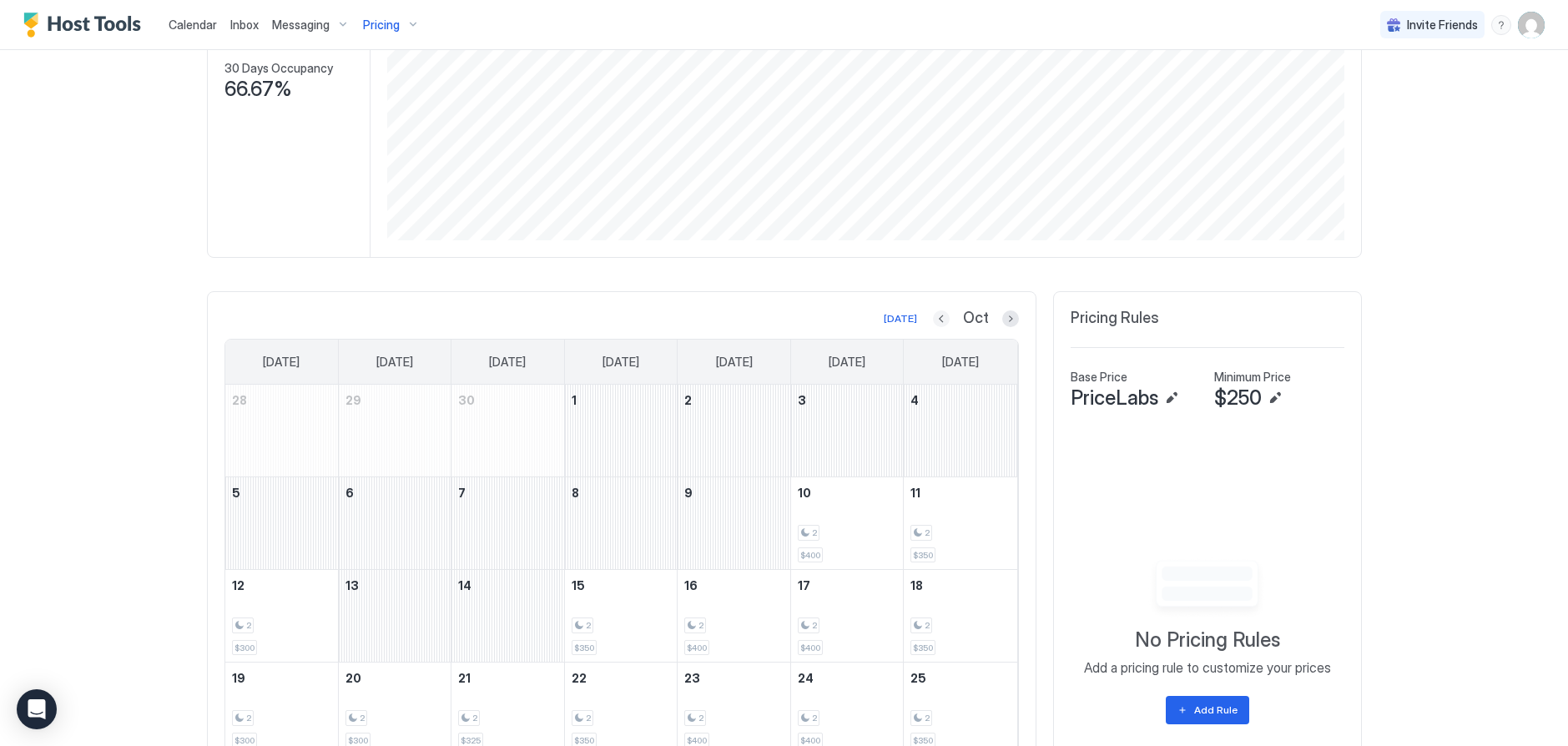
click at [938, 319] on button "Previous month" at bounding box center [940, 318] width 16 height 16
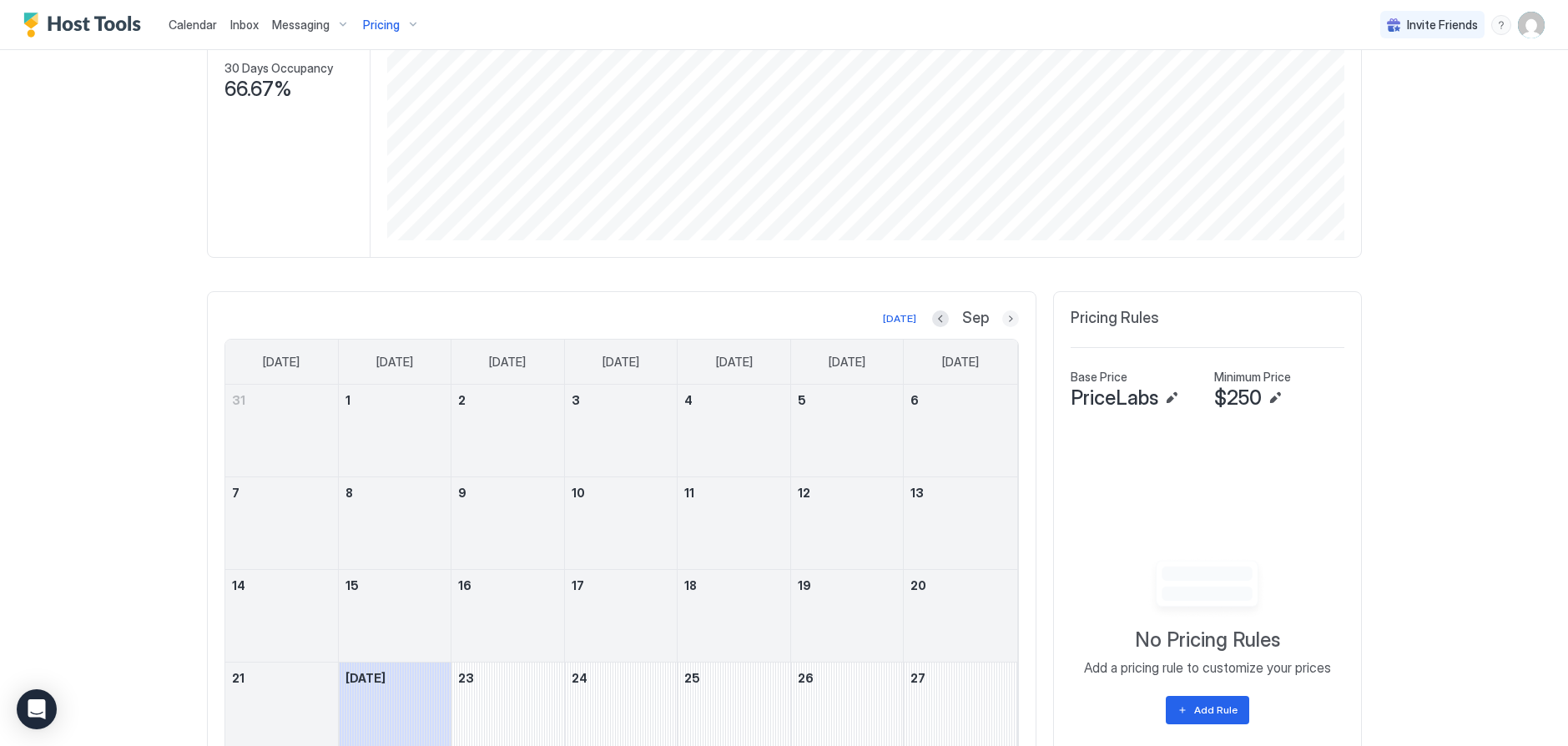
click at [1011, 309] on div "Sep" at bounding box center [975, 319] width 87 height 19
click at [1008, 317] on button "Next month" at bounding box center [1010, 318] width 16 height 16
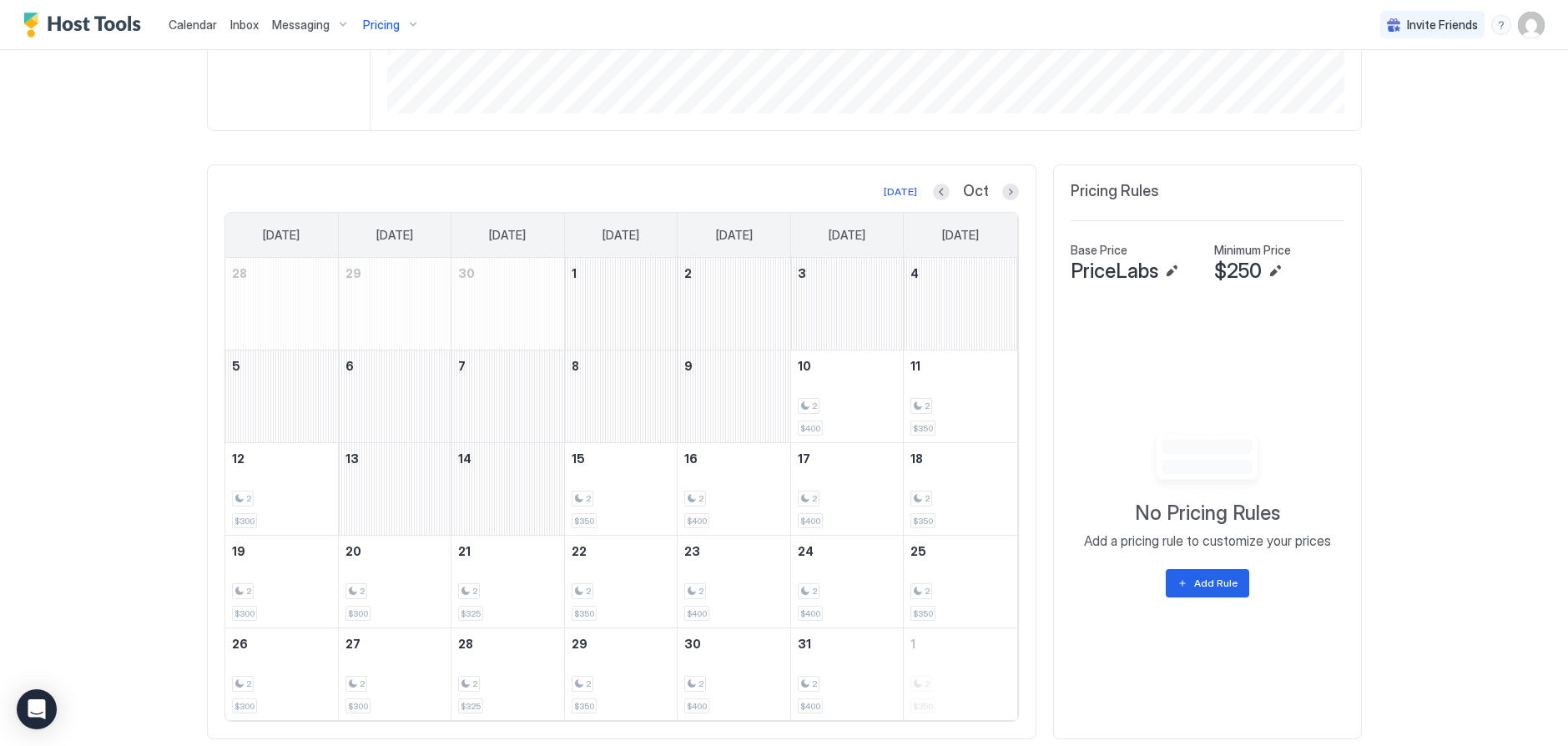
scroll to position [436, 0]
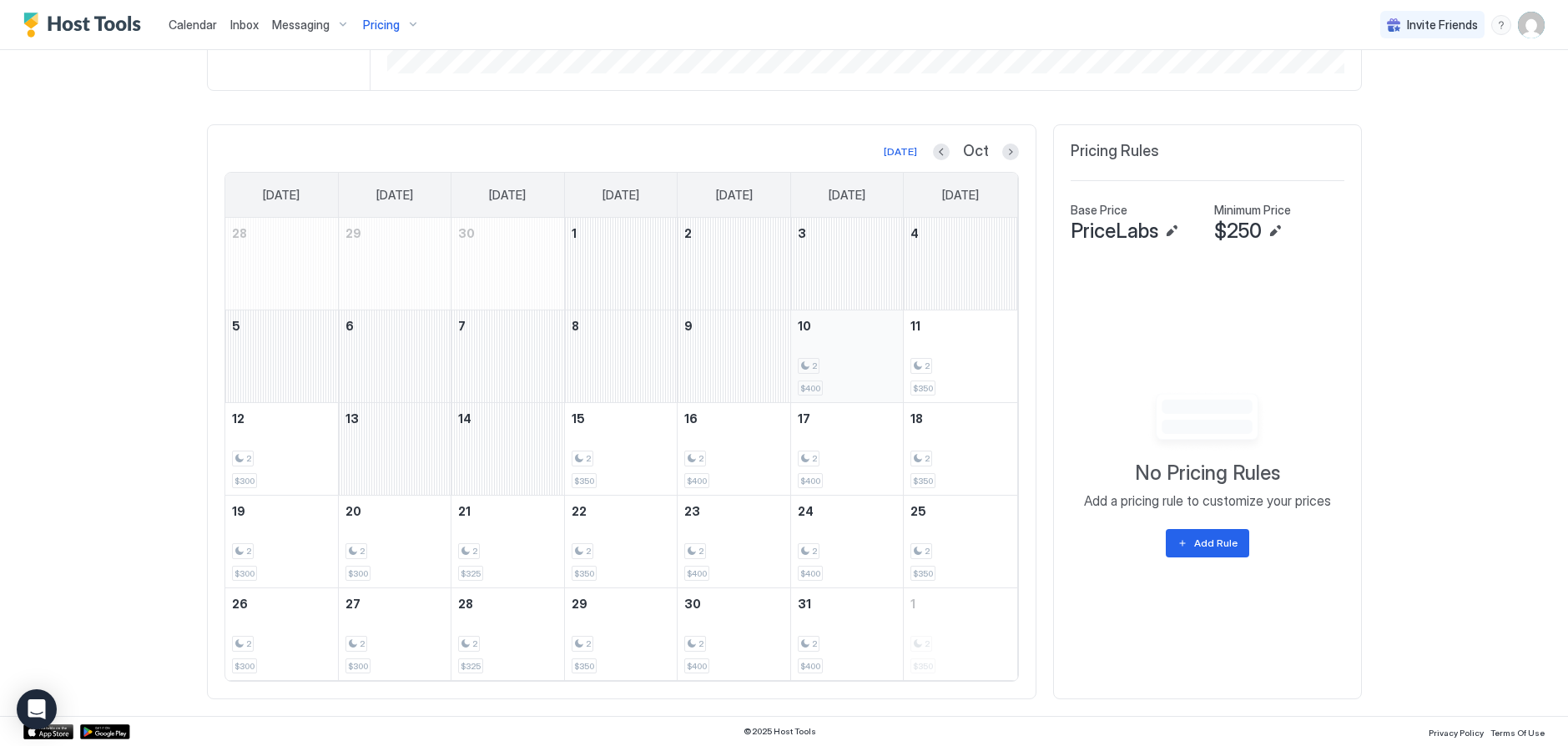
click at [845, 374] on div "2 $400" at bounding box center [847, 355] width 99 height 78
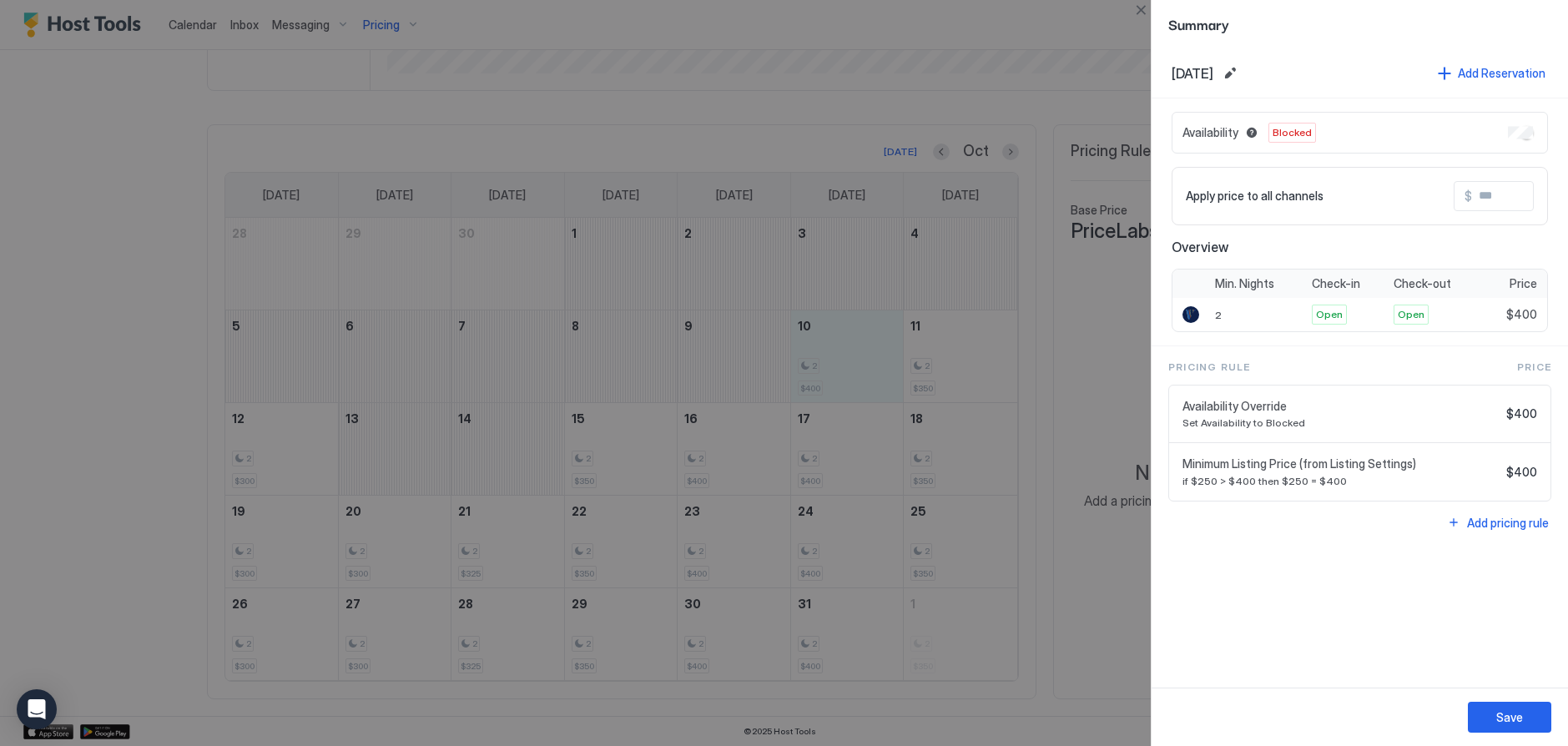
click at [1142, 10] on button "Close" at bounding box center [1141, 10] width 20 height 20
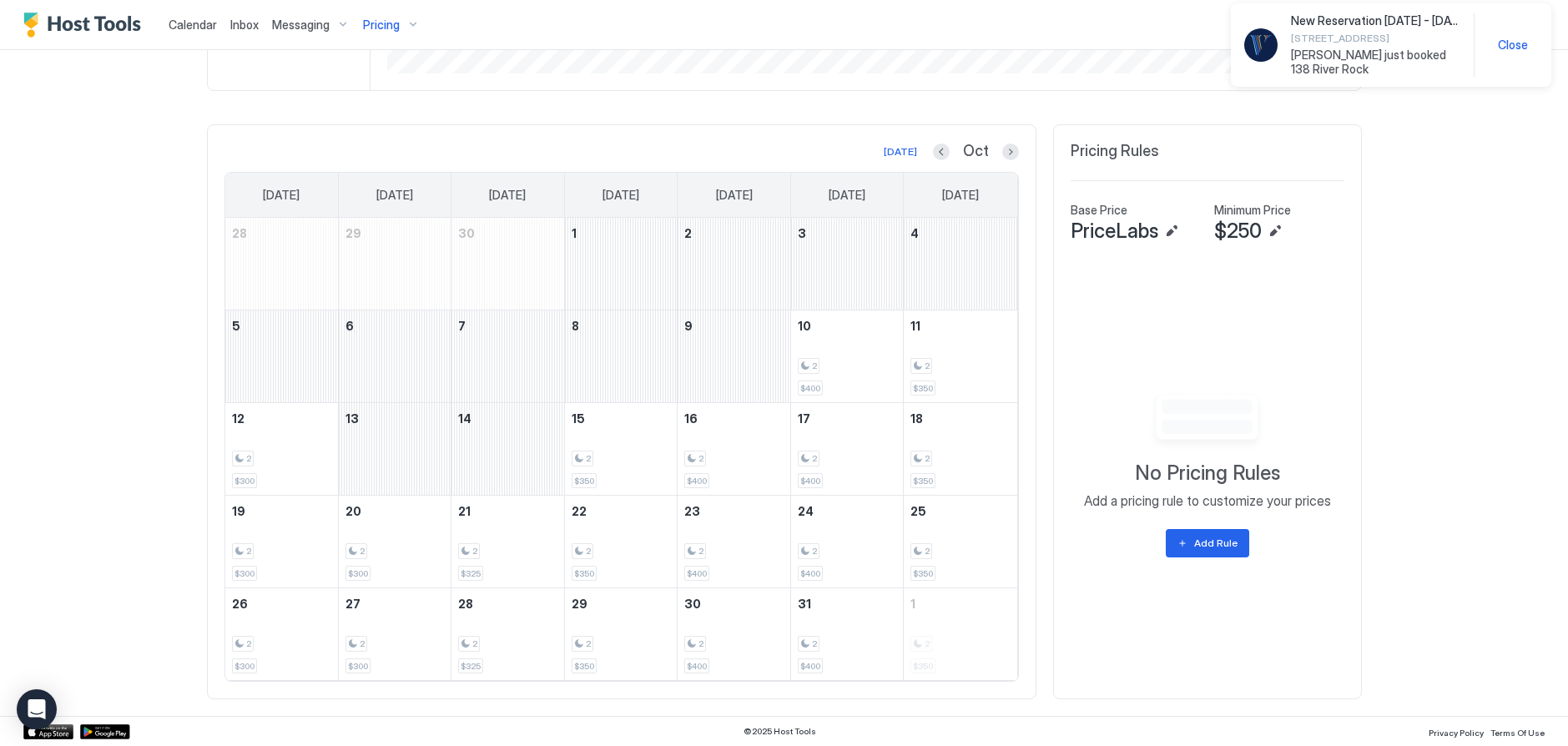
click at [191, 16] on link "Calendar" at bounding box center [193, 24] width 48 height 17
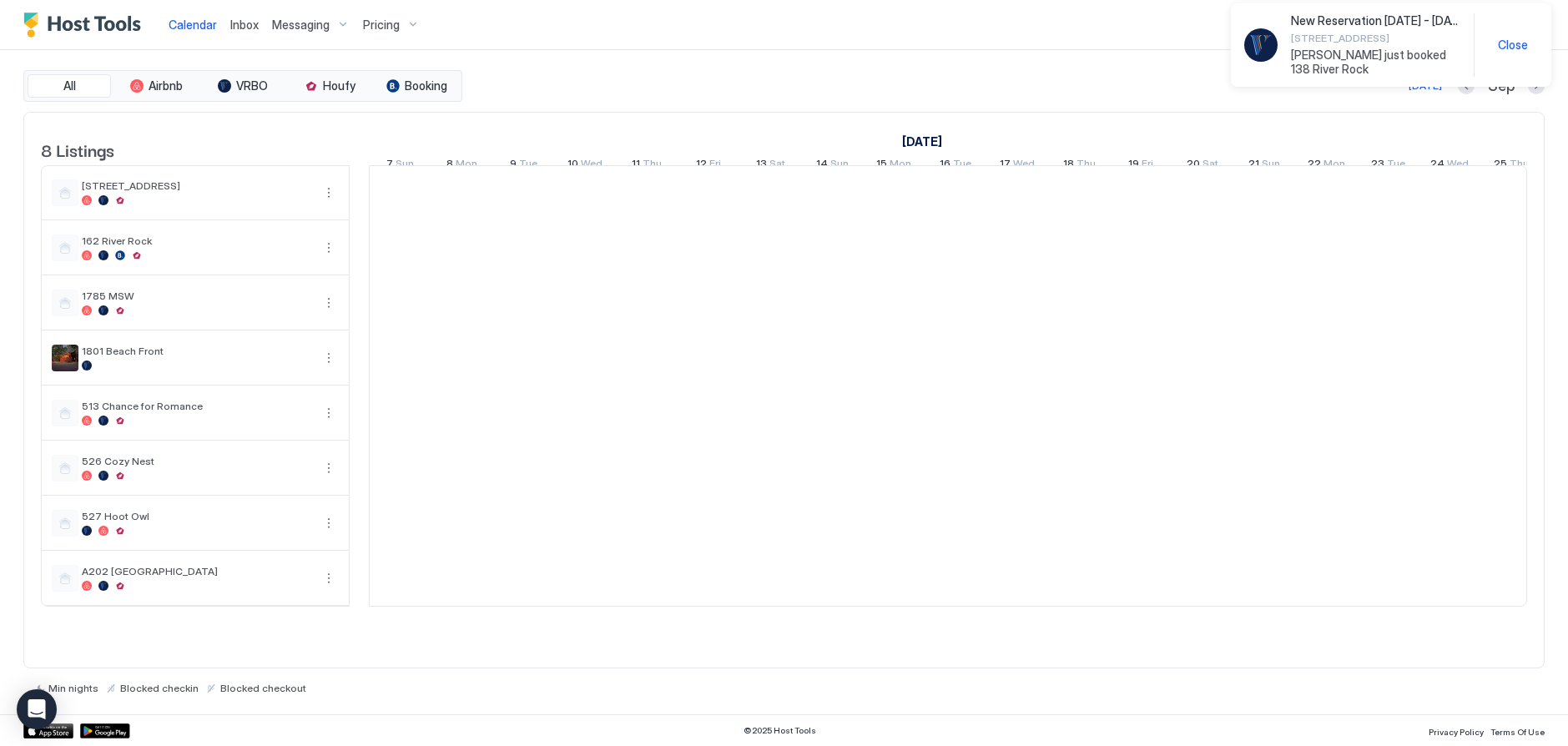
scroll to position [0, 927]
